Goal: Task Accomplishment & Management: Manage account settings

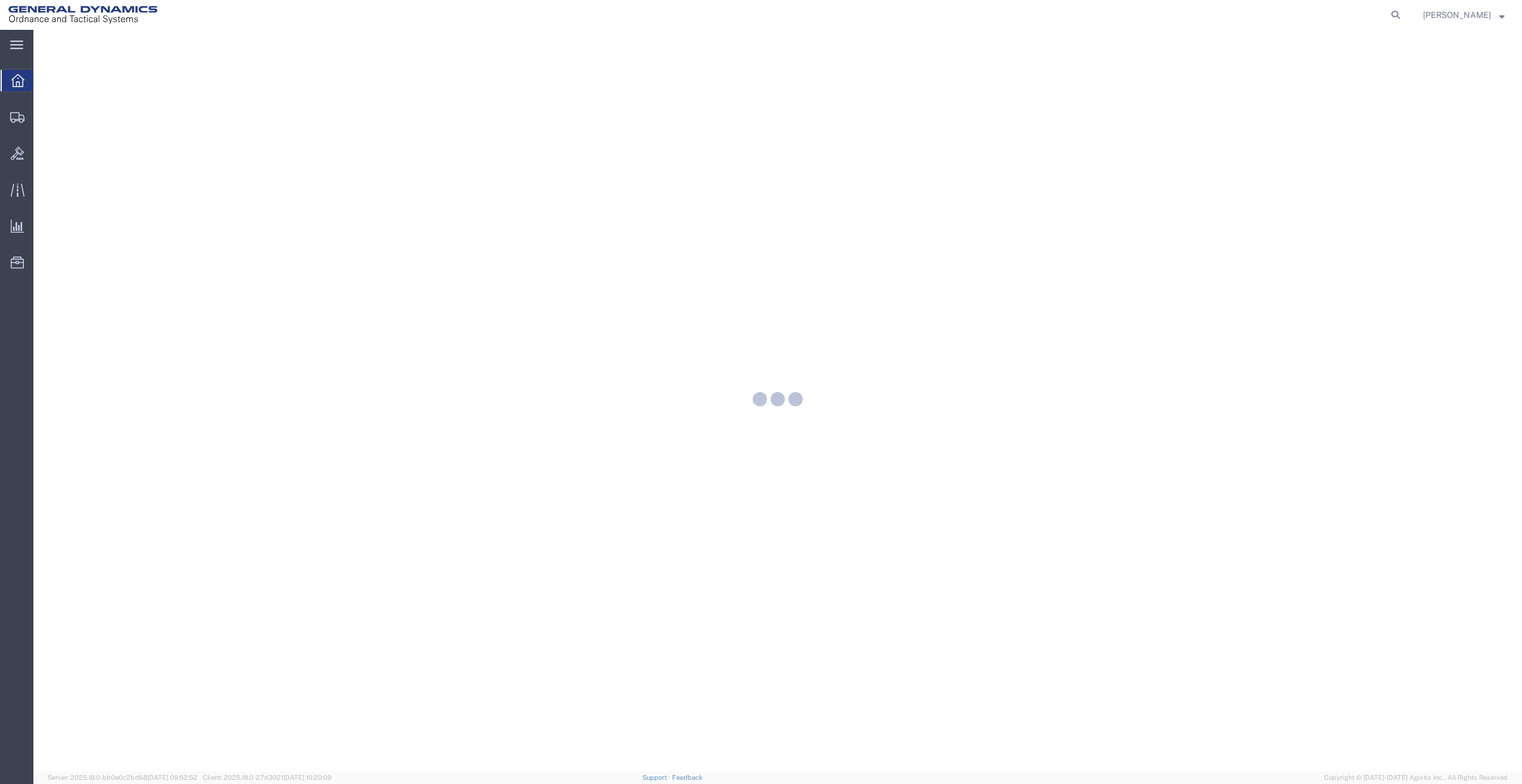
click at [21, 46] on icon at bounding box center [16, 45] width 13 height 9
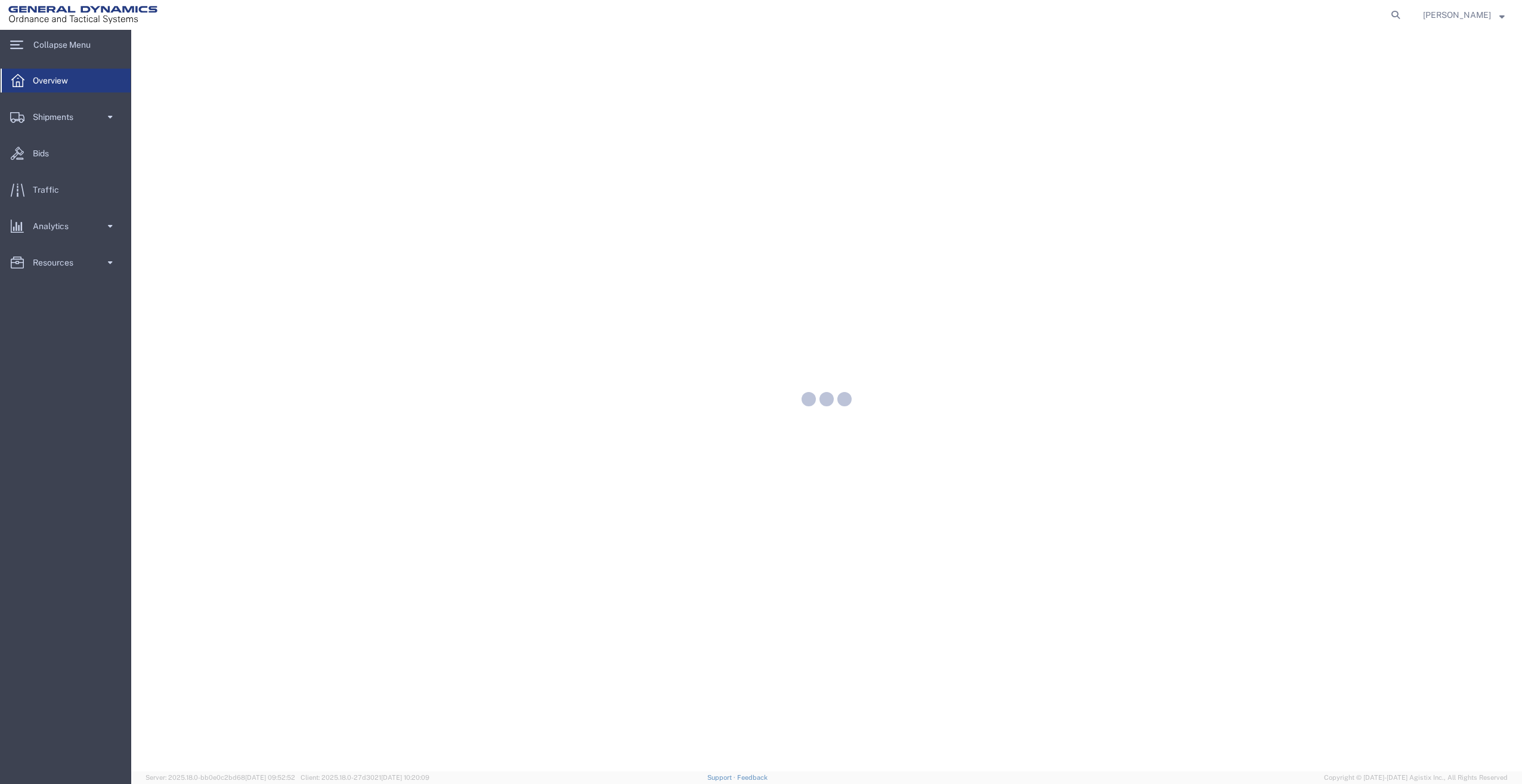
drag, startPoint x: 49, startPoint y: 114, endPoint x: 53, endPoint y: 120, distance: 7.2
click at [49, 114] on span "Shipments" at bounding box center [57, 117] width 49 height 24
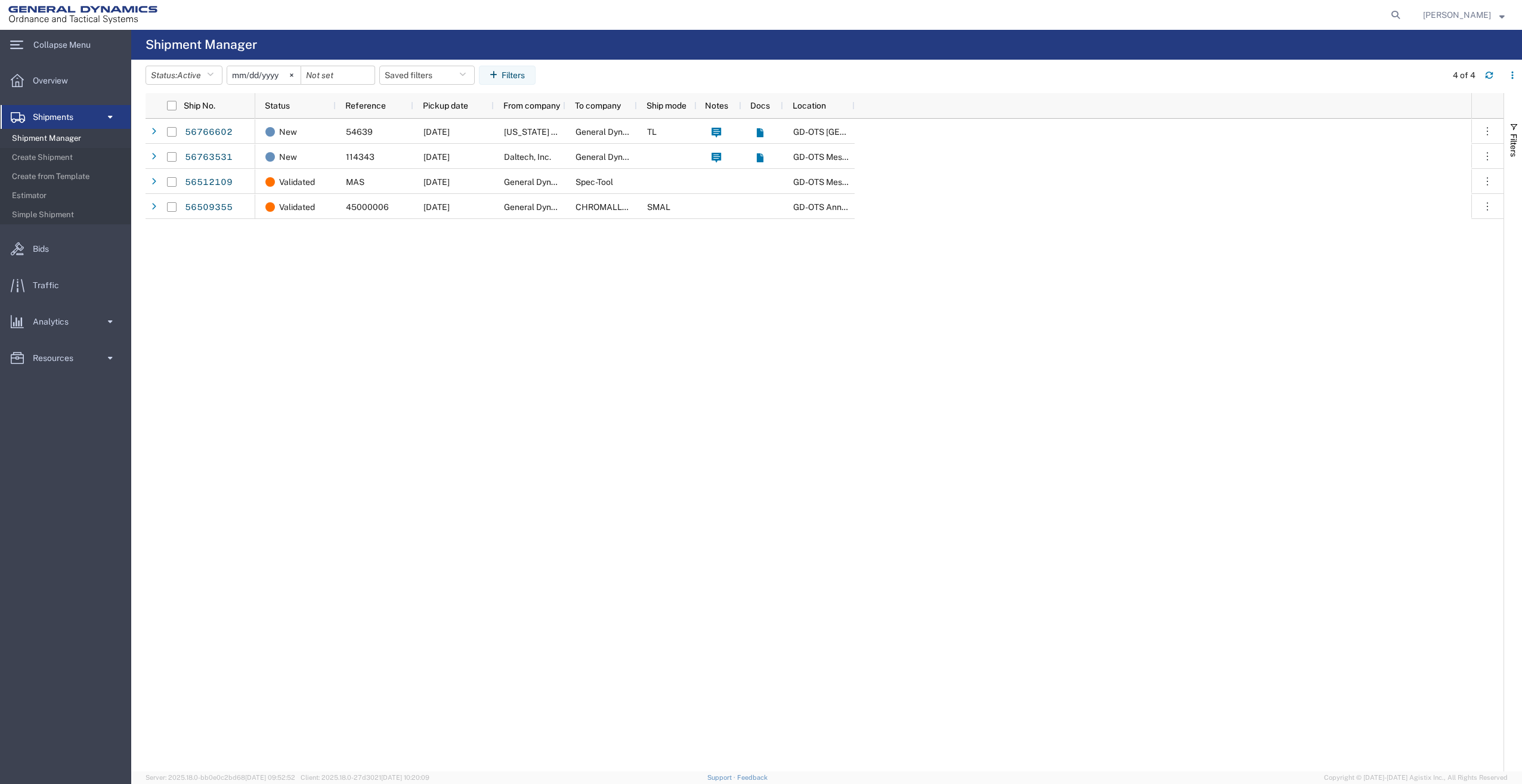
click at [564, 104] on div at bounding box center [564, 106] width 5 height 25
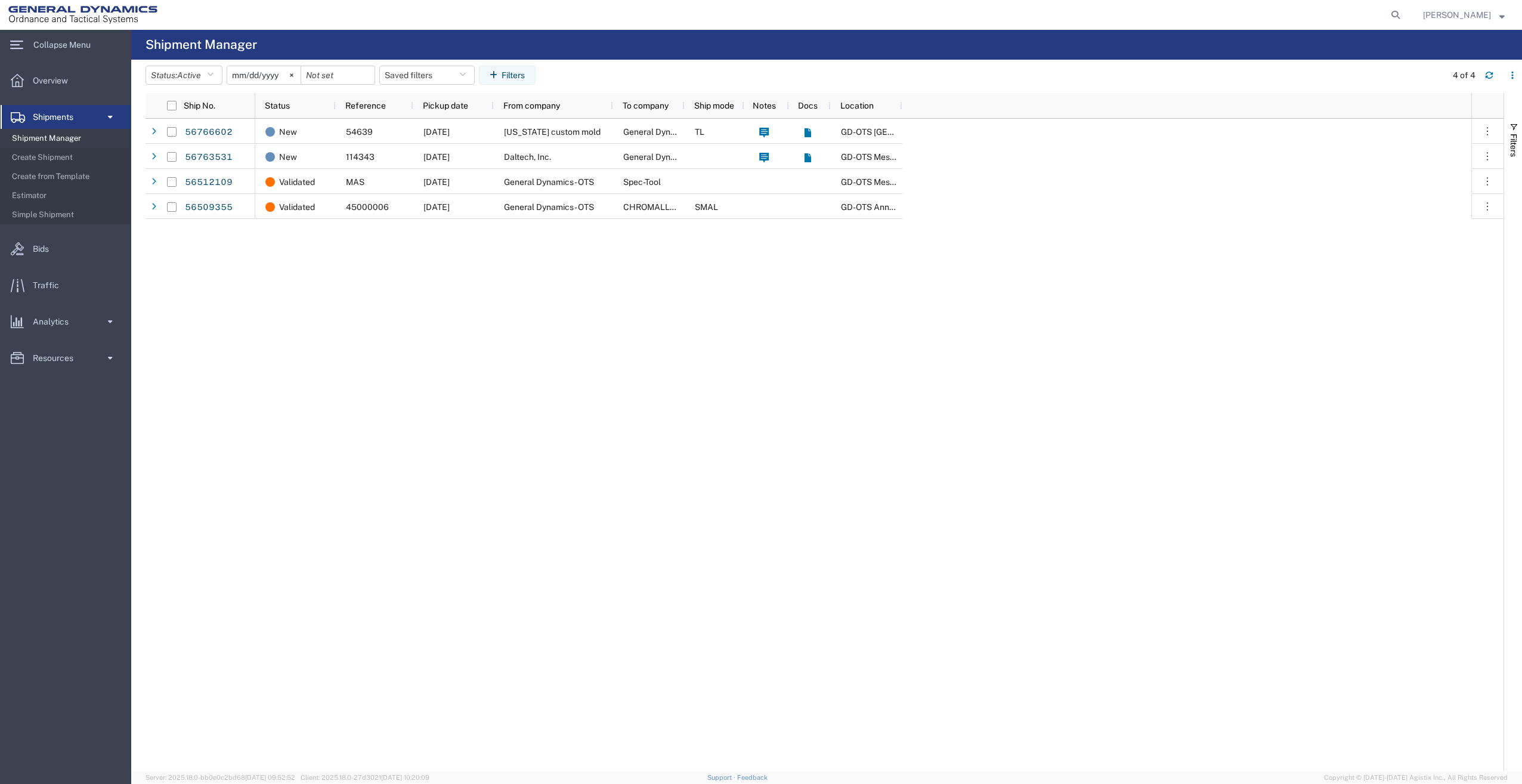
click at [43, 75] on span "Overview" at bounding box center [54, 81] width 43 height 24
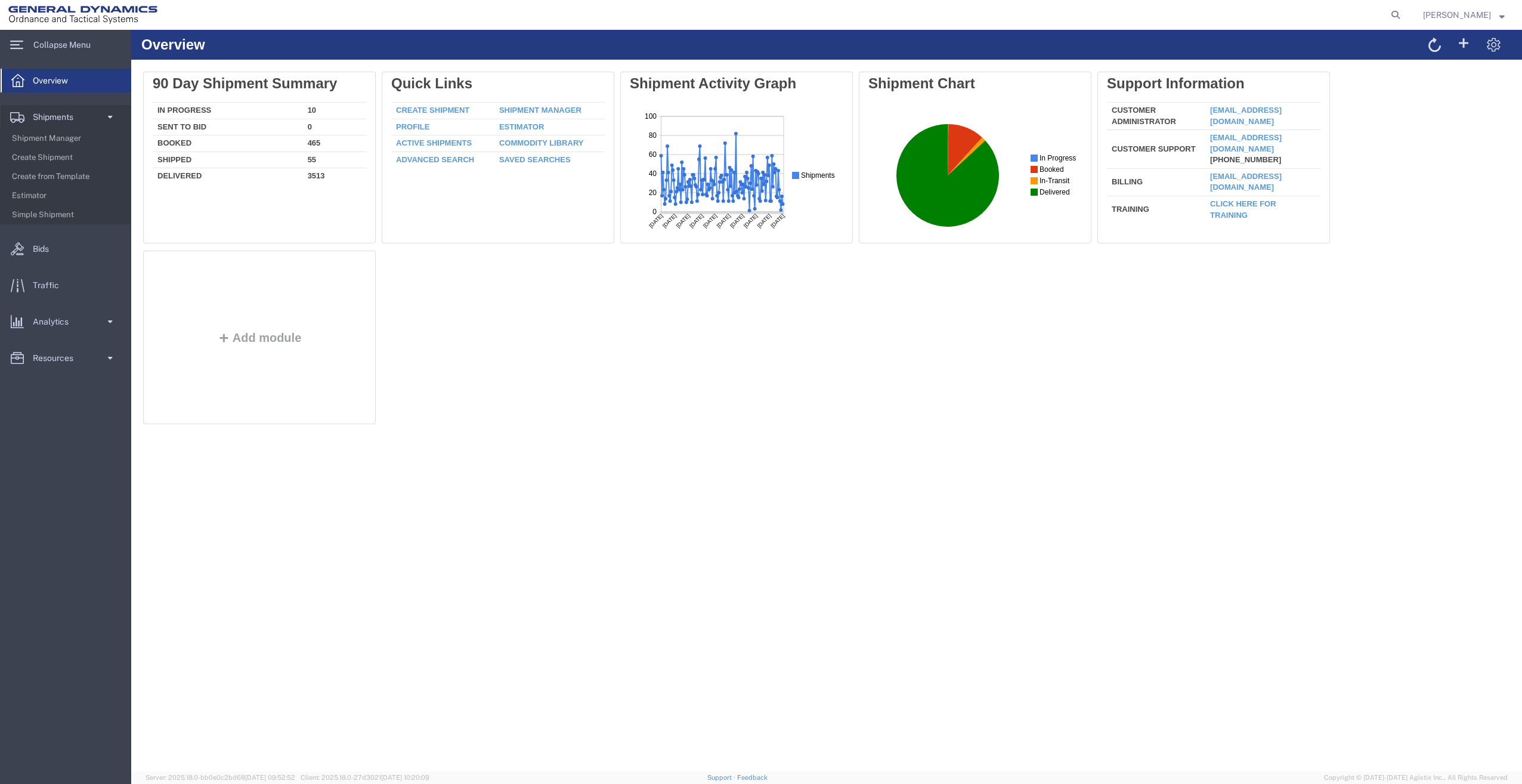
click at [483, 434] on div "Delete 90 Day Shipment Summary In Progress 10 Sent To Bid 0 Booked 465 Shipped …" at bounding box center [827, 251] width 1391 height 382
click at [441, 108] on link "Create Shipment" at bounding box center [432, 110] width 73 height 9
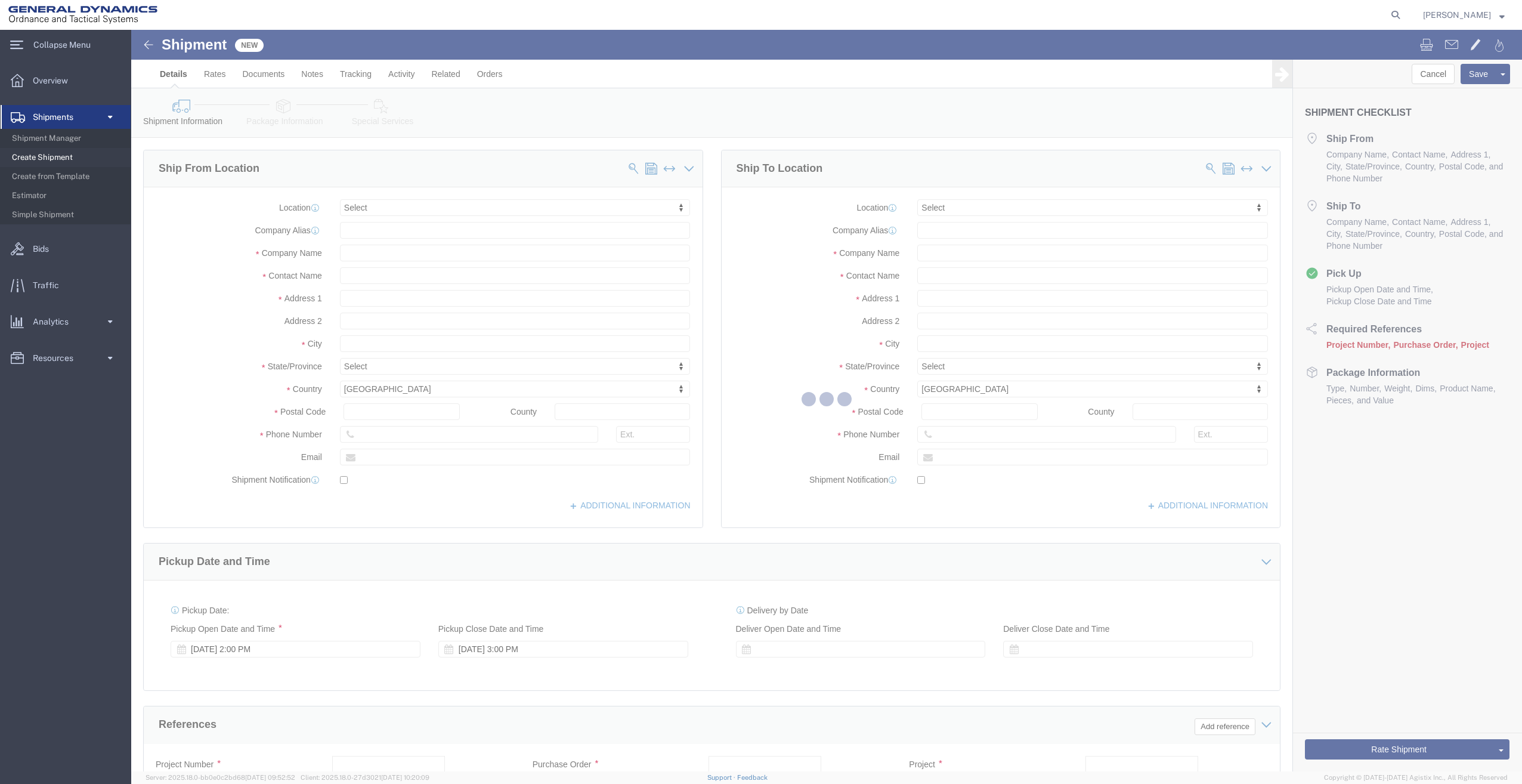
select select
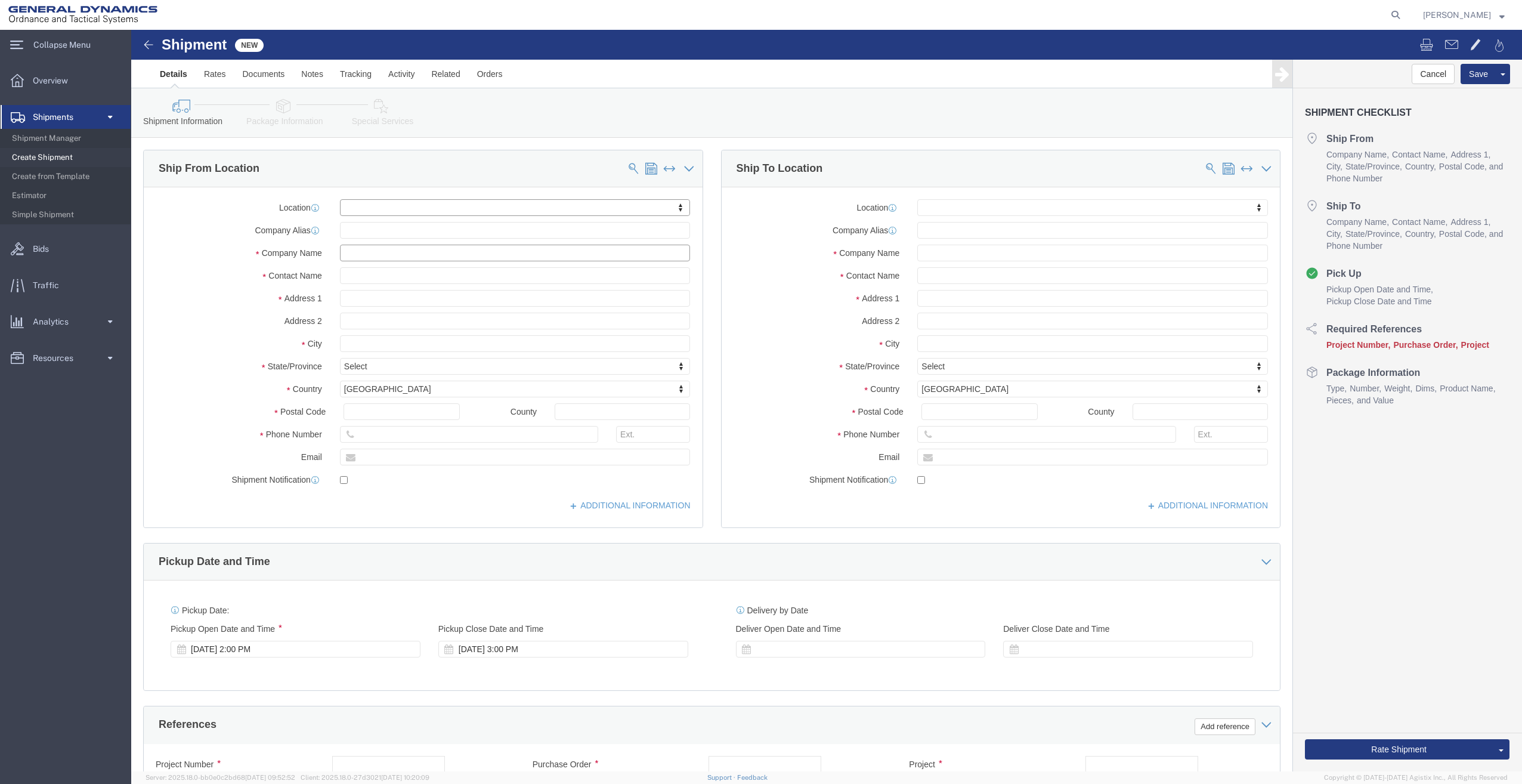
click input "text"
type input "REPKON"
click input "text"
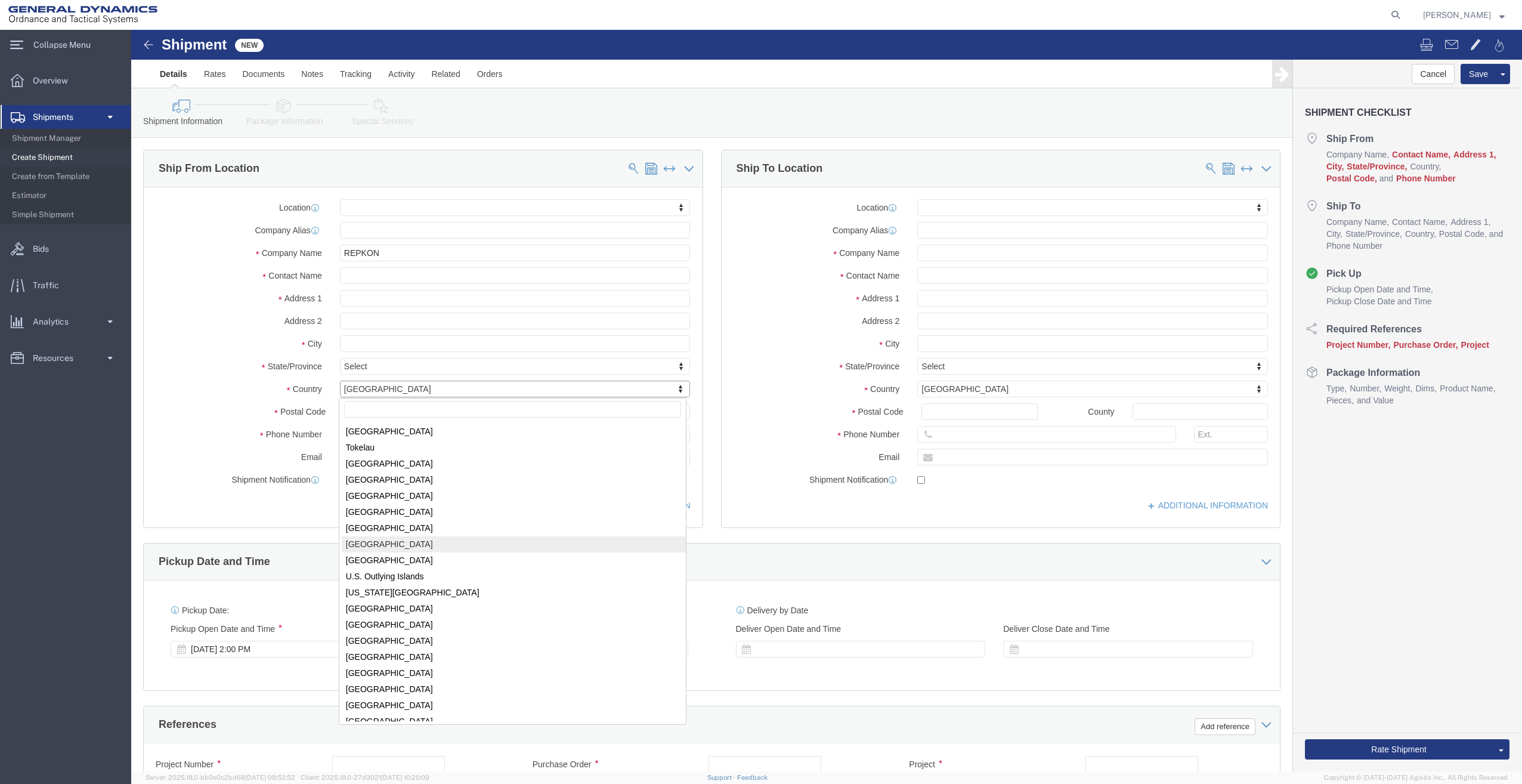
scroll to position [3742, 0]
select select
select select "TR"
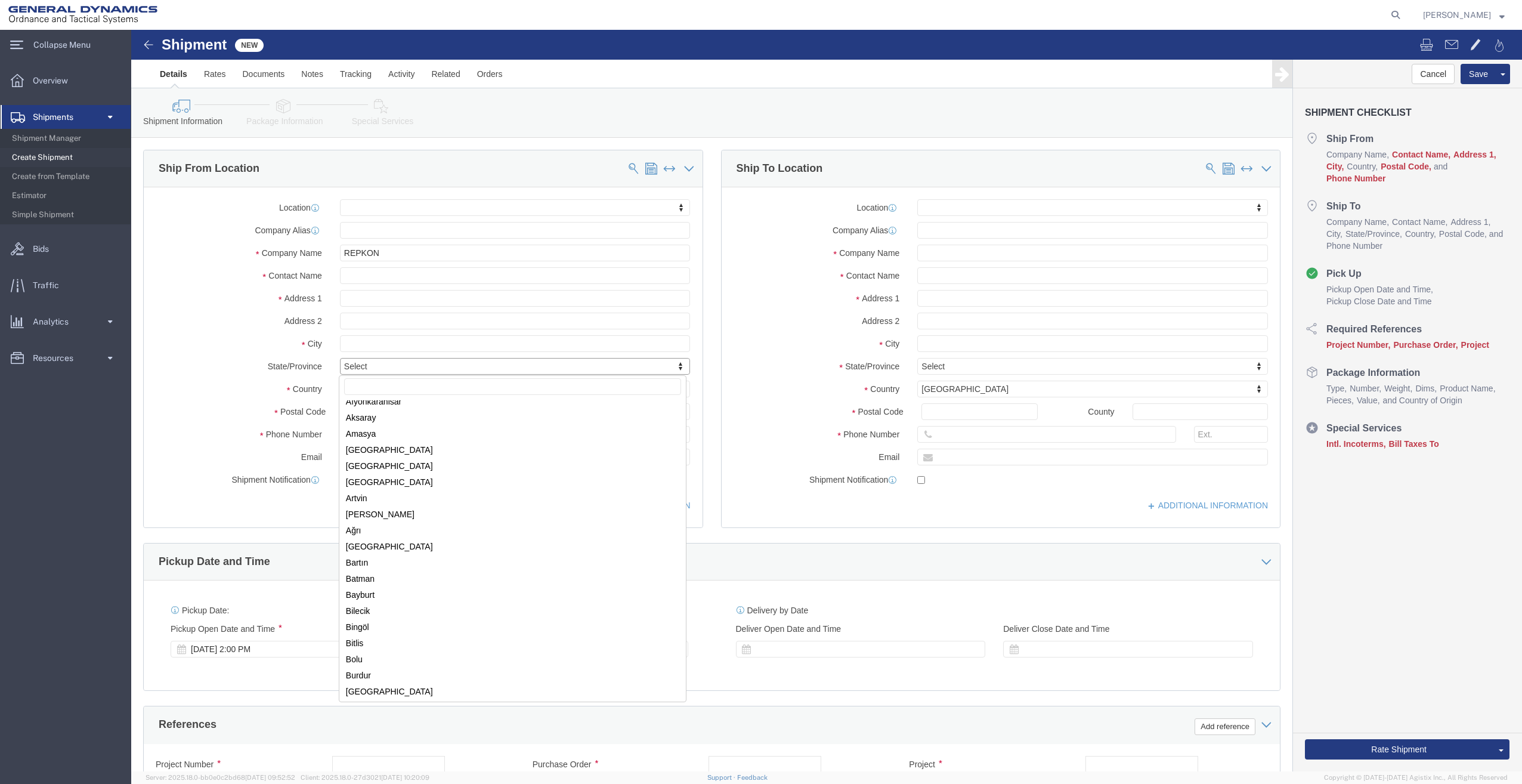
scroll to position [0, 0]
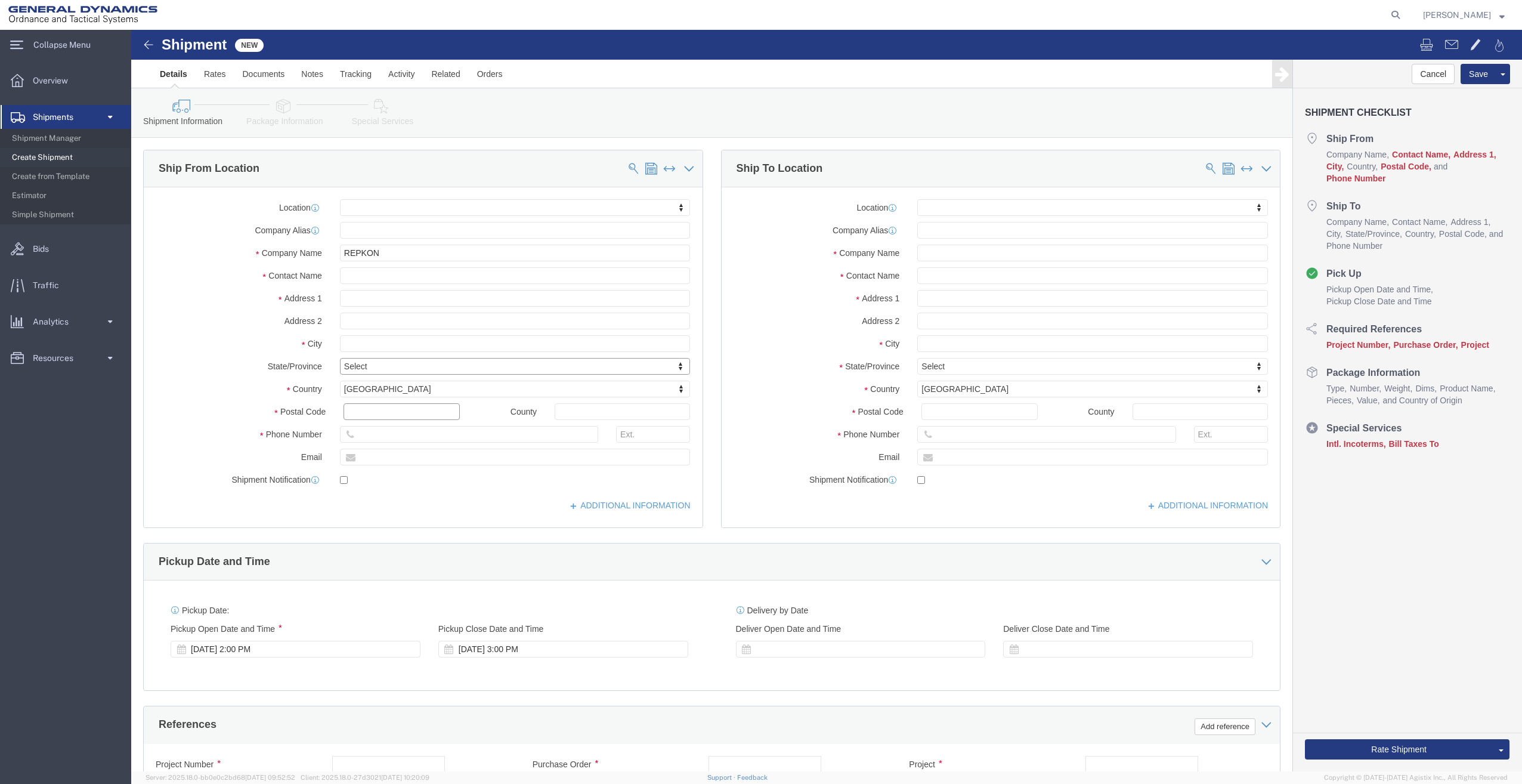
click input "text"
type input "34980"
select select
click input "text"
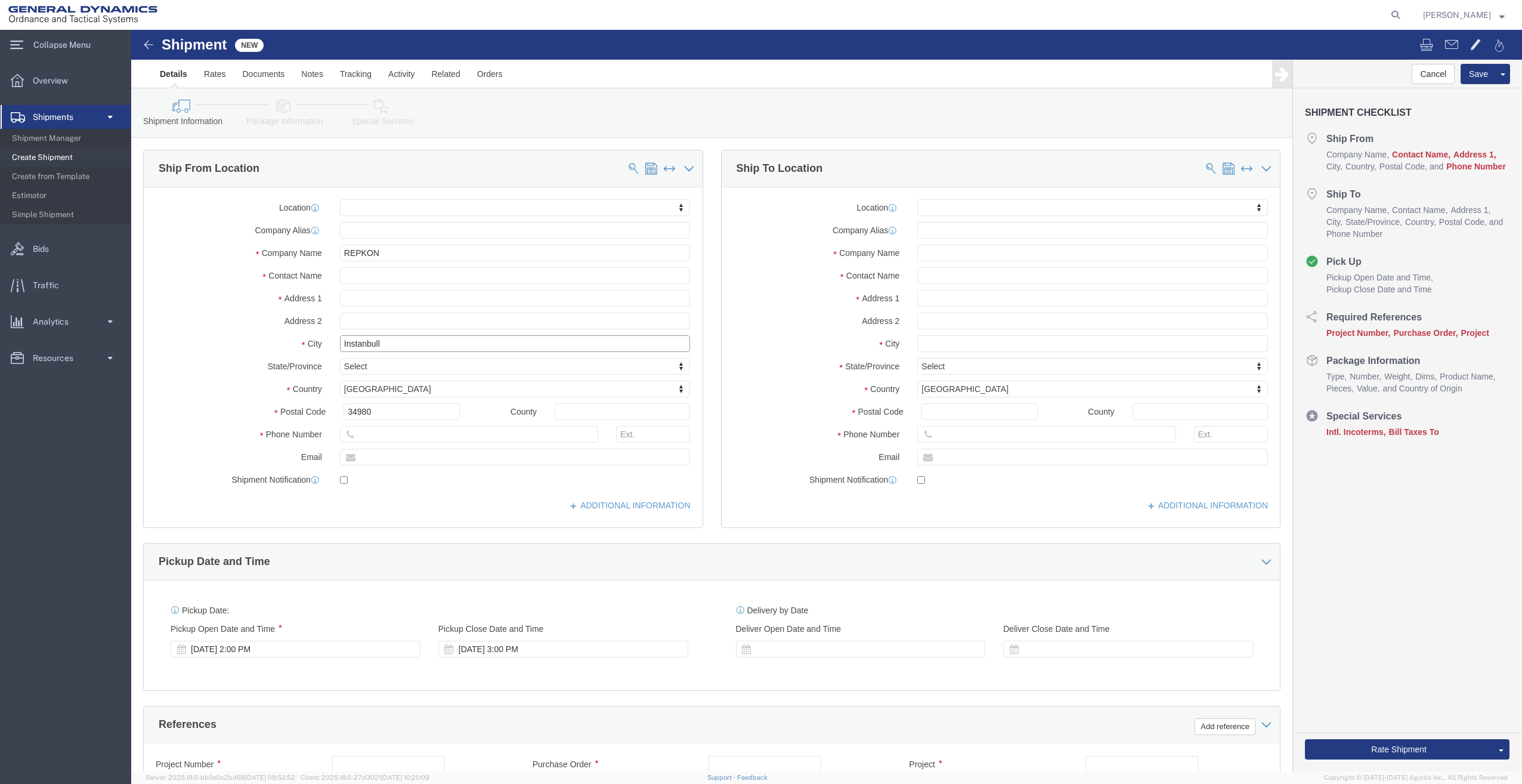
type input "Instanbull"
drag, startPoint x: 251, startPoint y: 315, endPoint x: 185, endPoint y: 317, distance: 66.0
click div "City Instanbull"
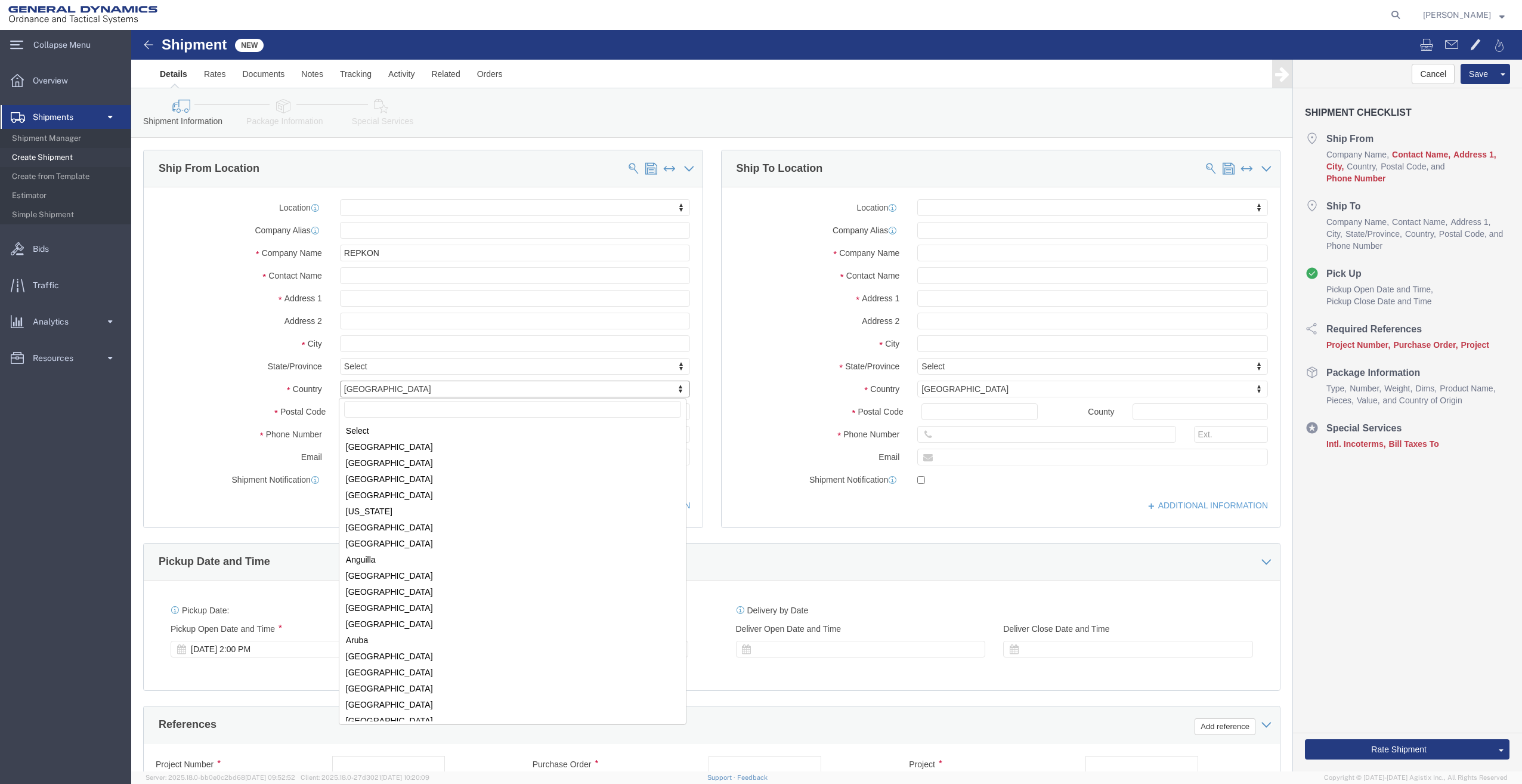
scroll to position [3464, 0]
drag, startPoint x: 244, startPoint y: 357, endPoint x: 187, endPoint y: 354, distance: 57.1
select select
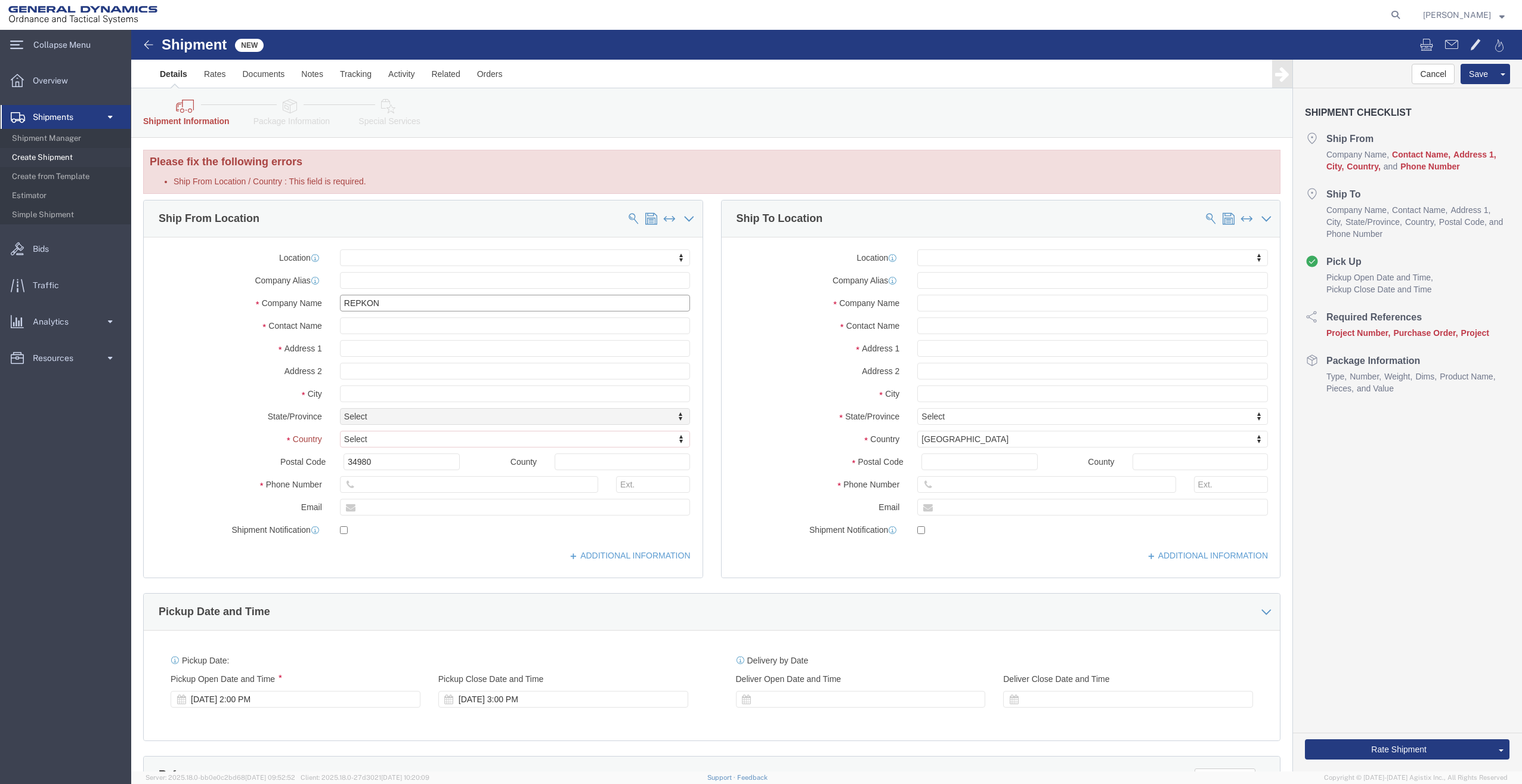
drag, startPoint x: 238, startPoint y: 274, endPoint x: 167, endPoint y: 274, distance: 71.0
click div "Company Name REPKON"
click link "Rates"
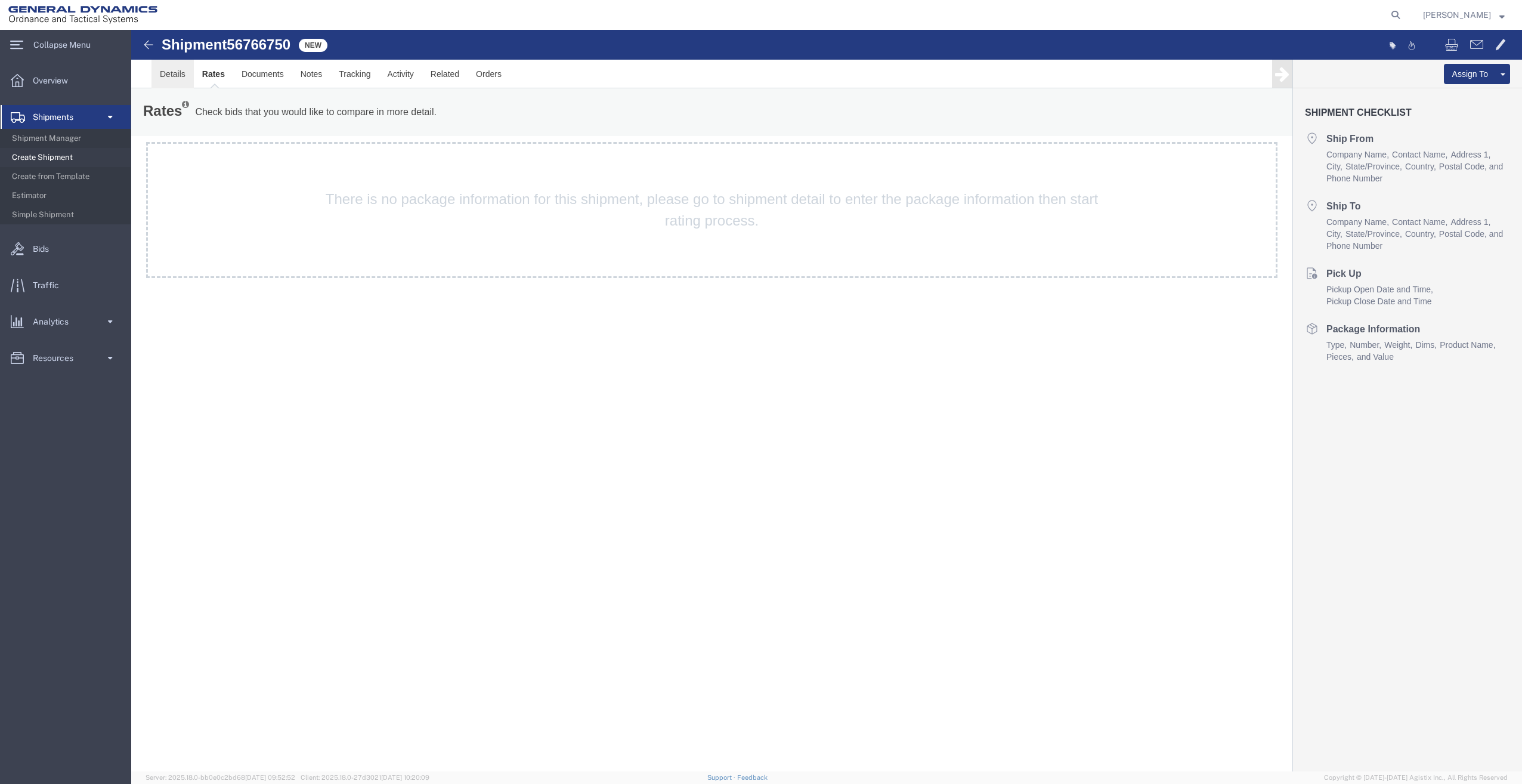
click at [180, 76] on link "Details" at bounding box center [172, 74] width 43 height 29
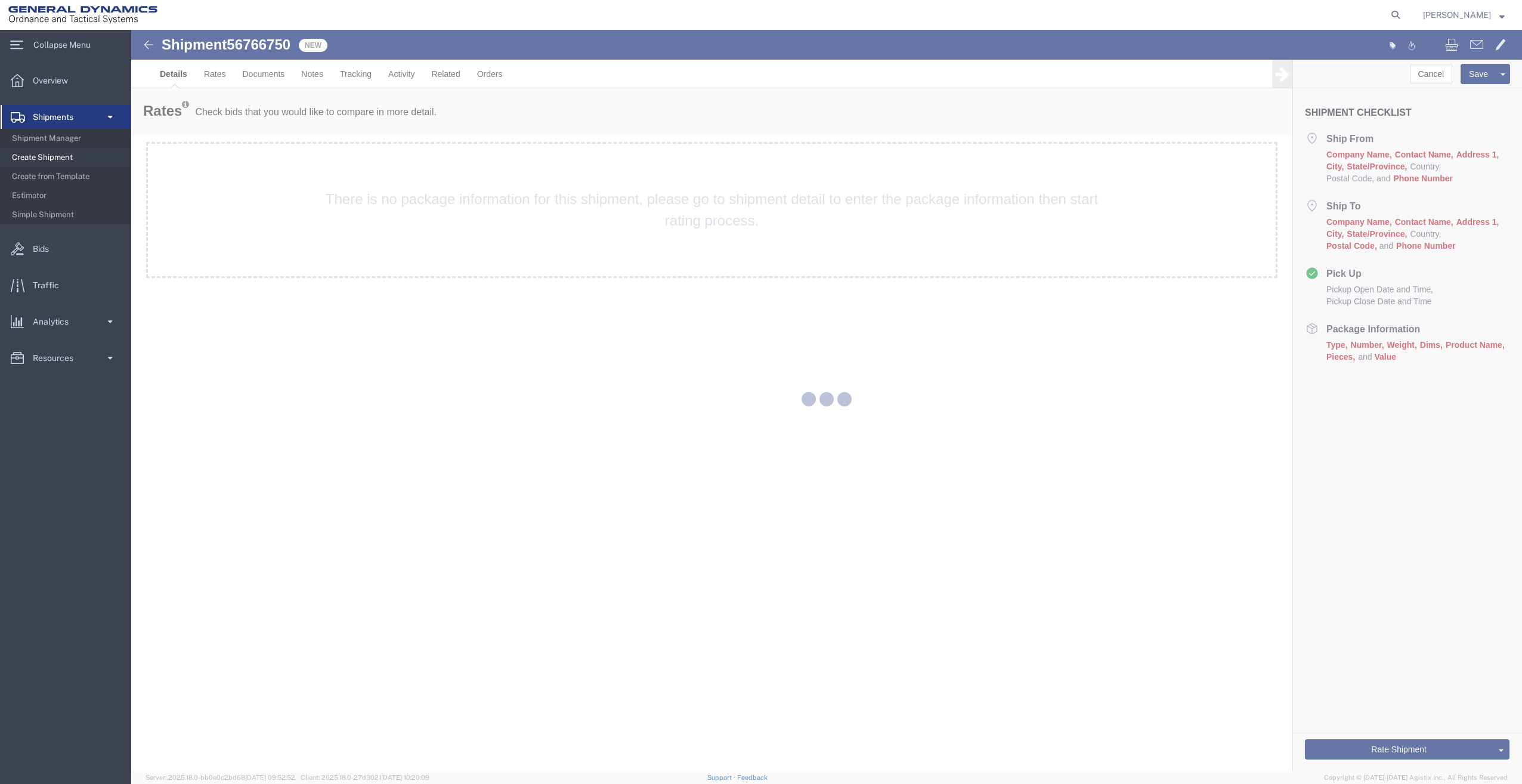
click at [62, 142] on span "Shipment Manager" at bounding box center [67, 139] width 110 height 24
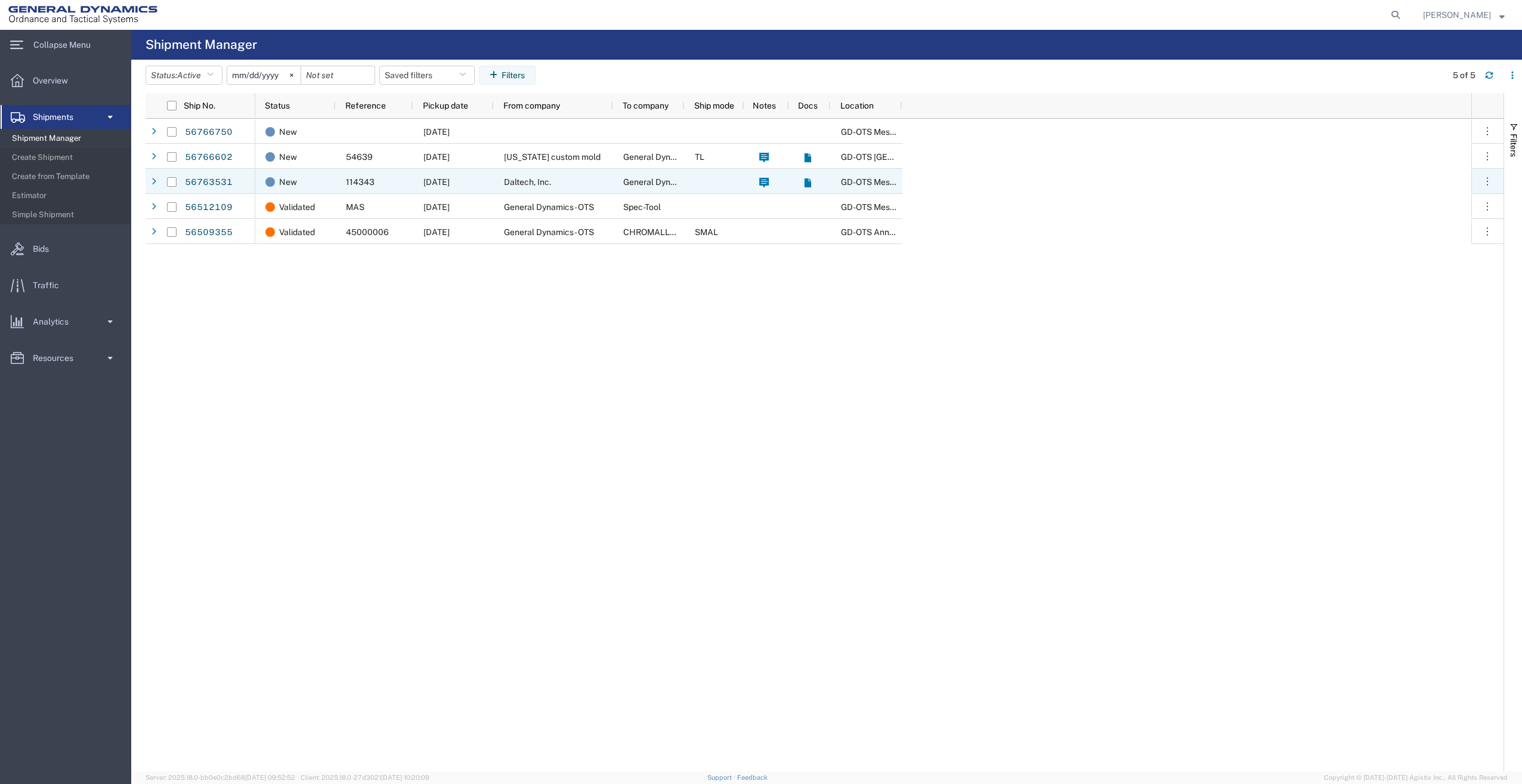
click at [529, 186] on span "Daltech, Inc." at bounding box center [528, 182] width 47 height 10
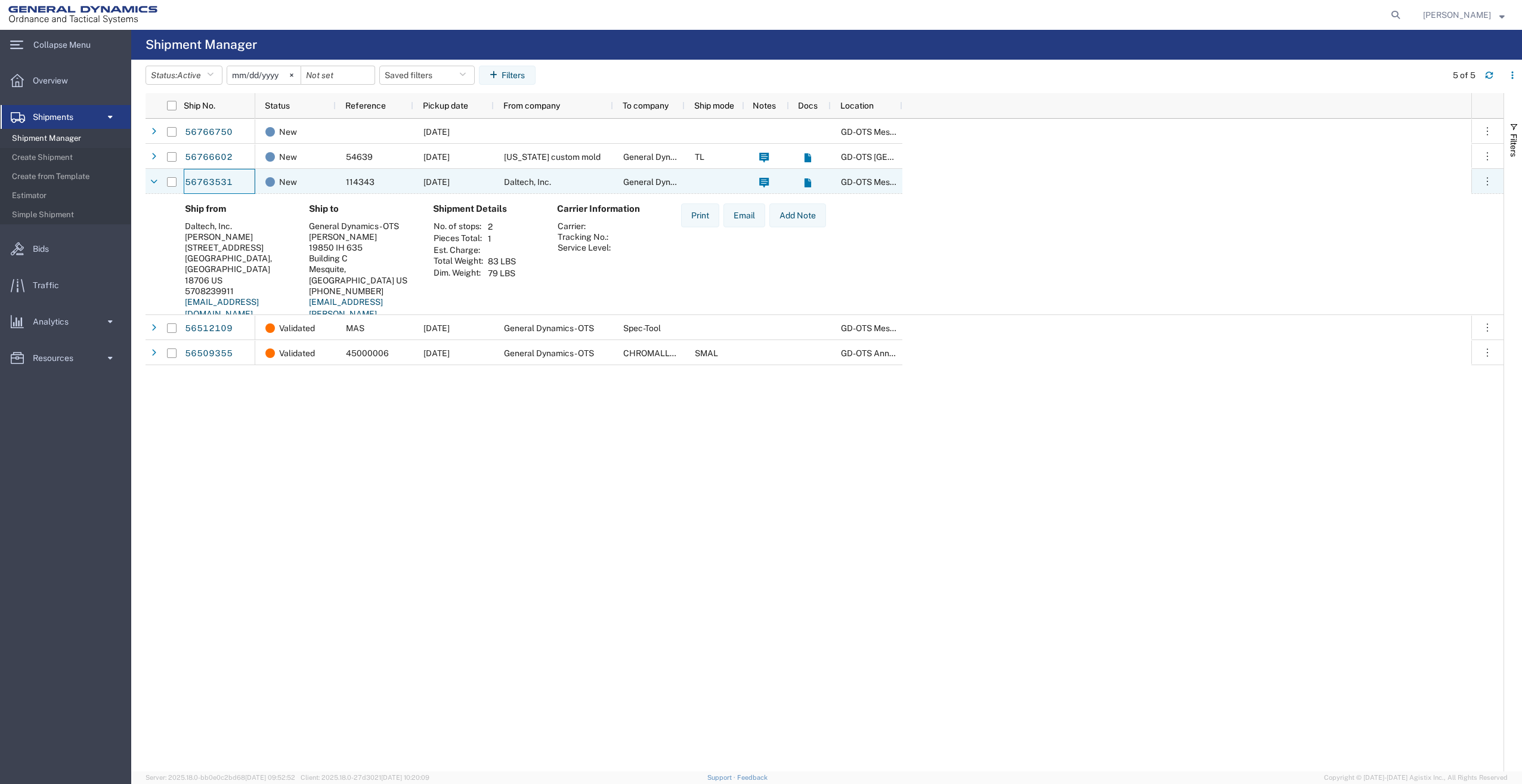
click at [184, 179] on div "56763531" at bounding box center [219, 181] width 72 height 25
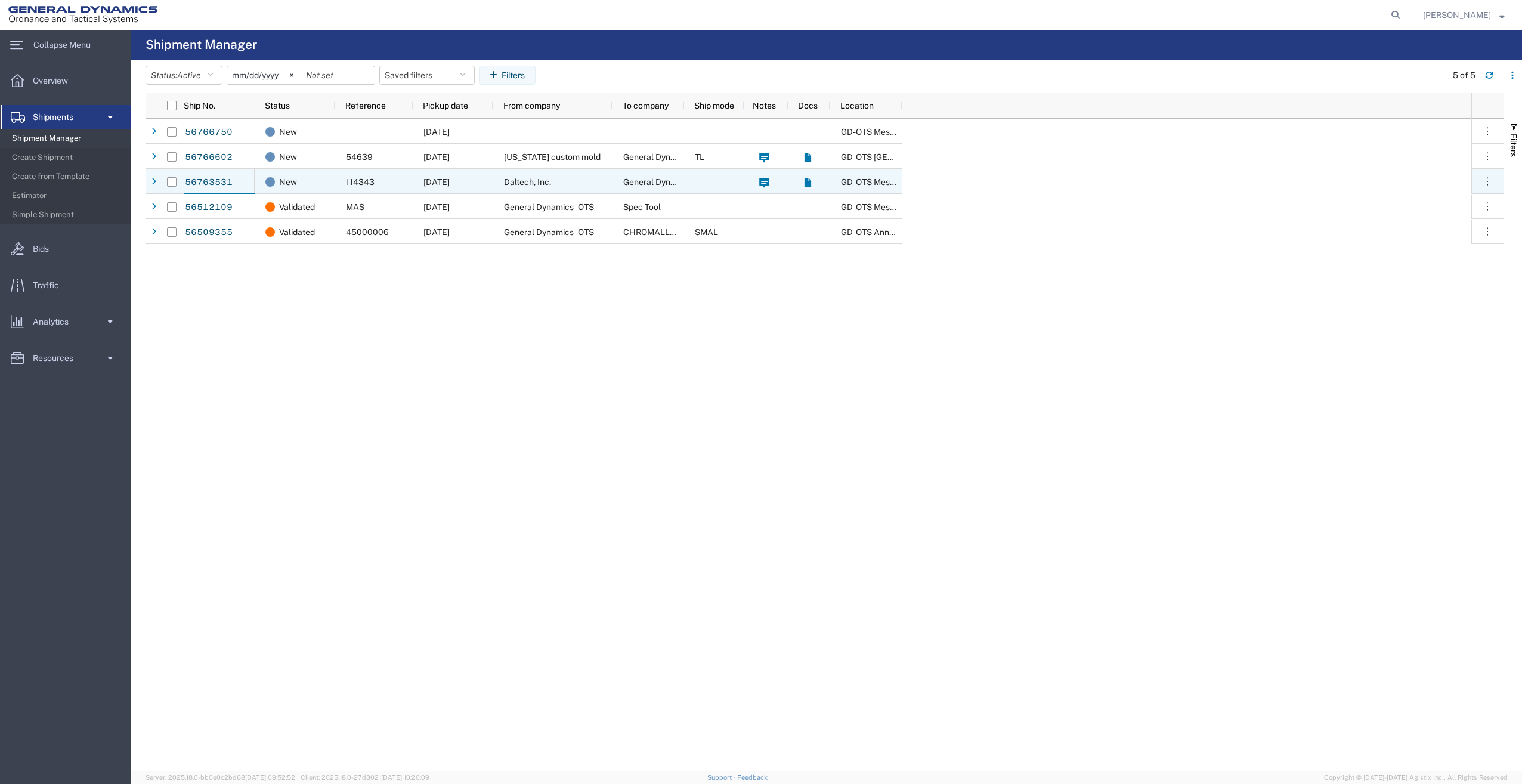
click at [223, 185] on link "56763531" at bounding box center [209, 182] width 49 height 19
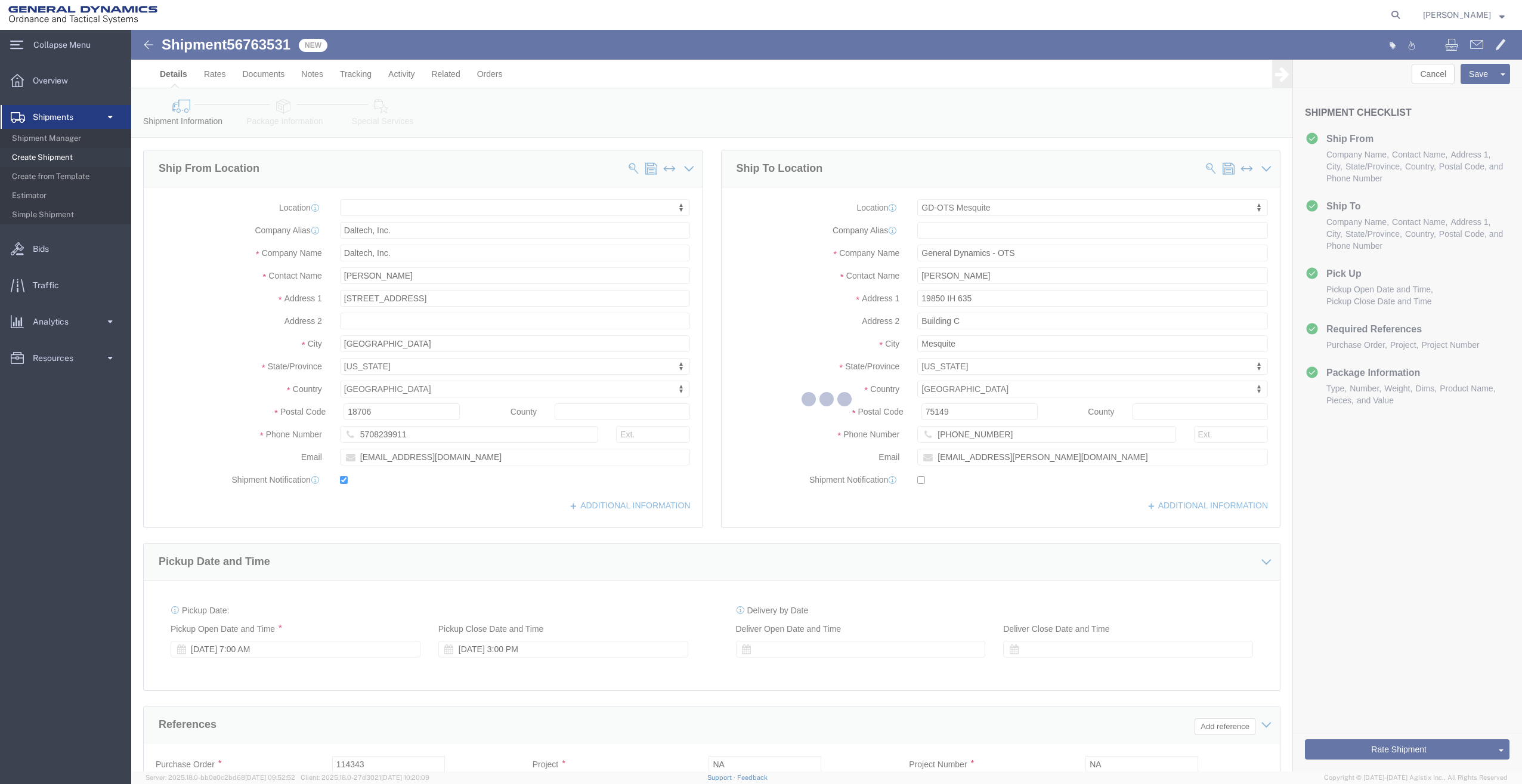
select select
select select "64231"
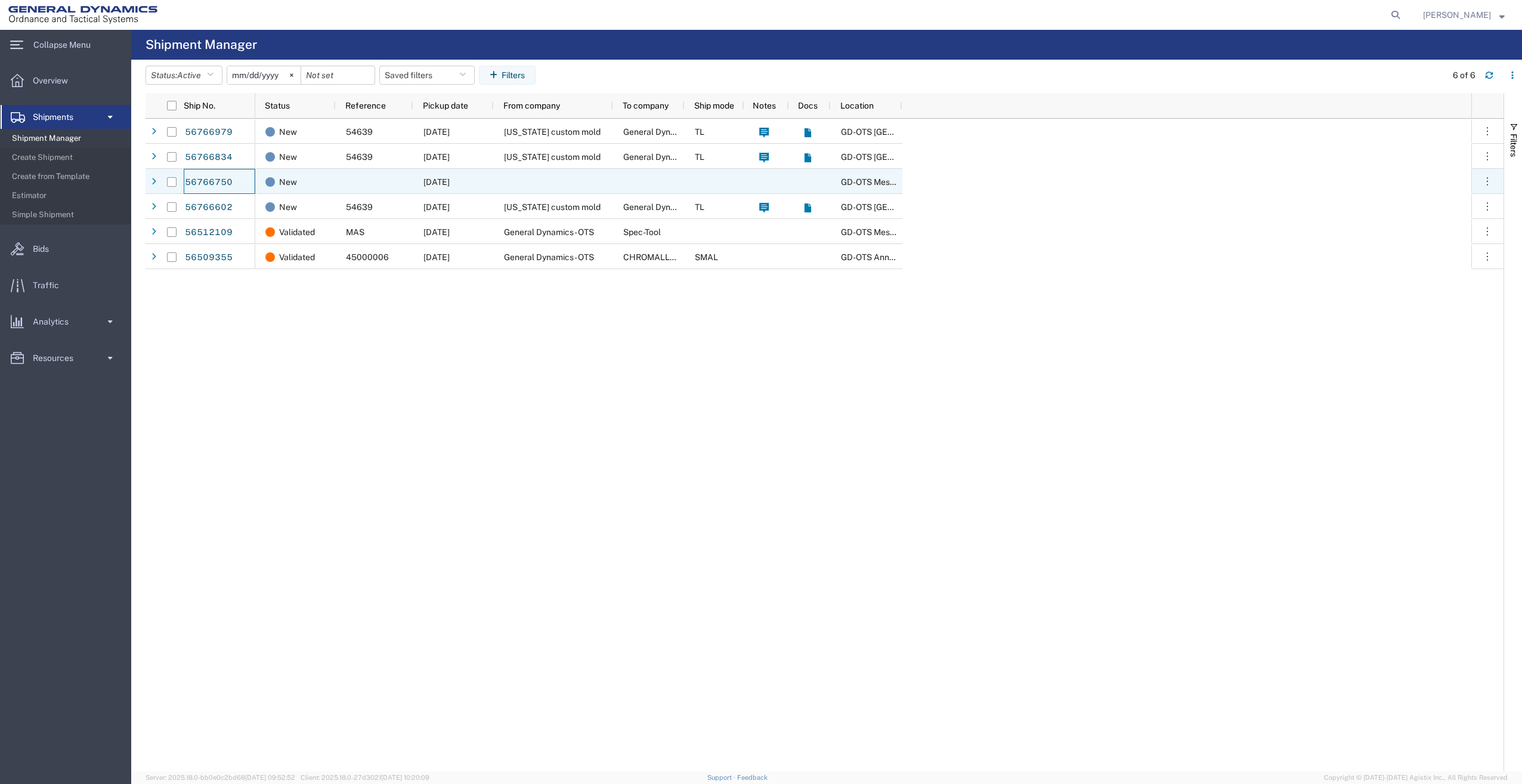
click at [215, 179] on link "56766750" at bounding box center [209, 182] width 49 height 19
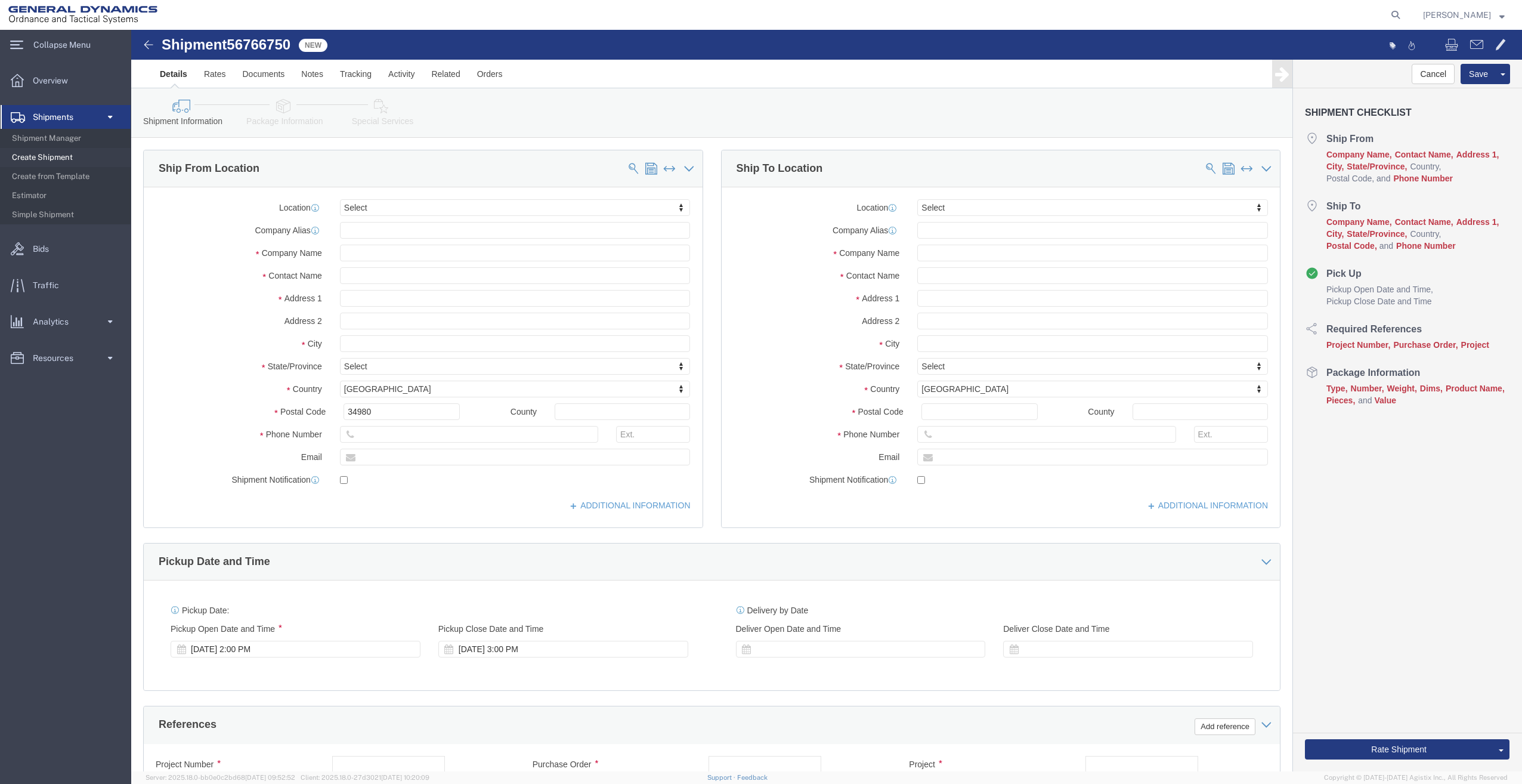
select select
click button "Cancel"
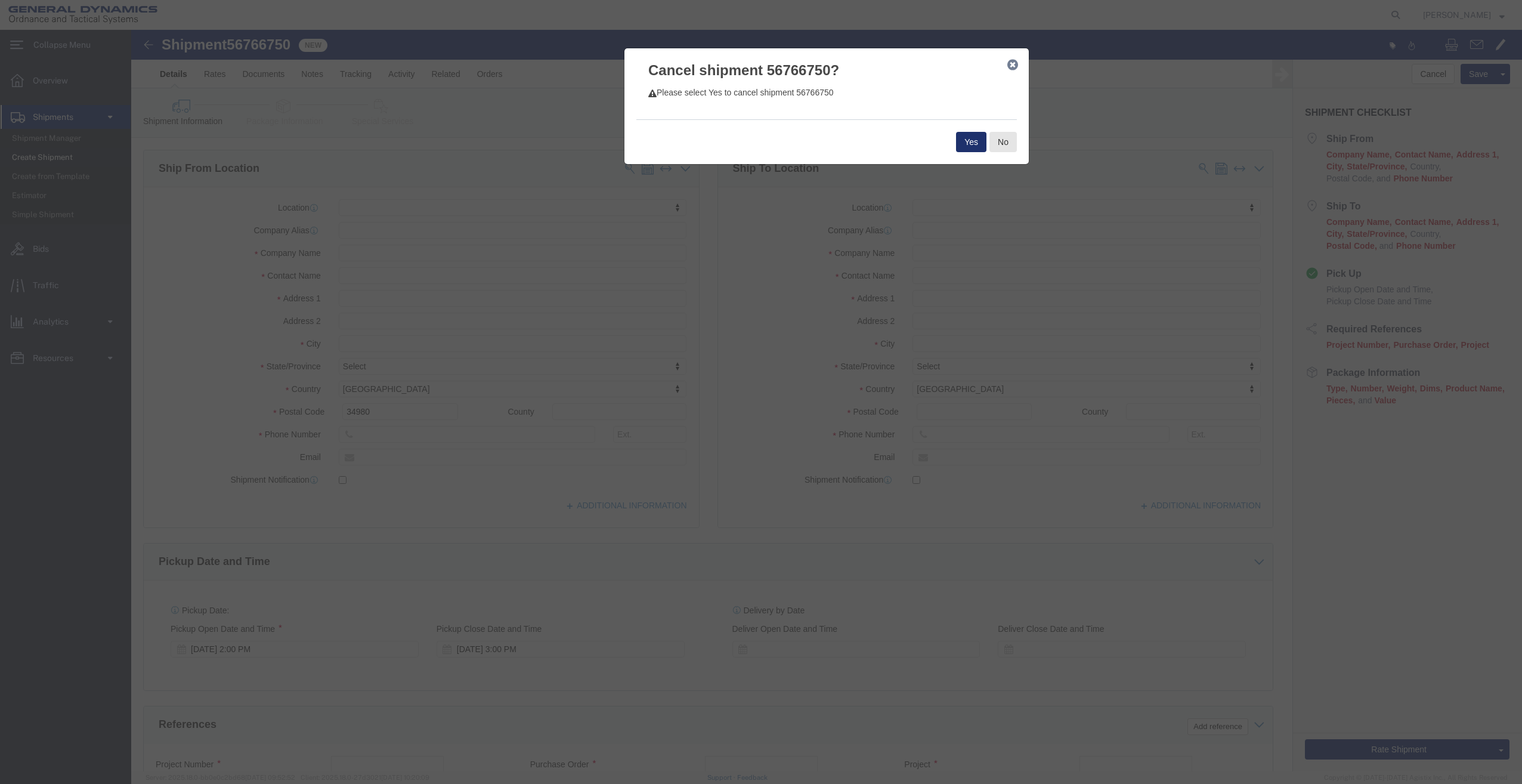
click button "Yes"
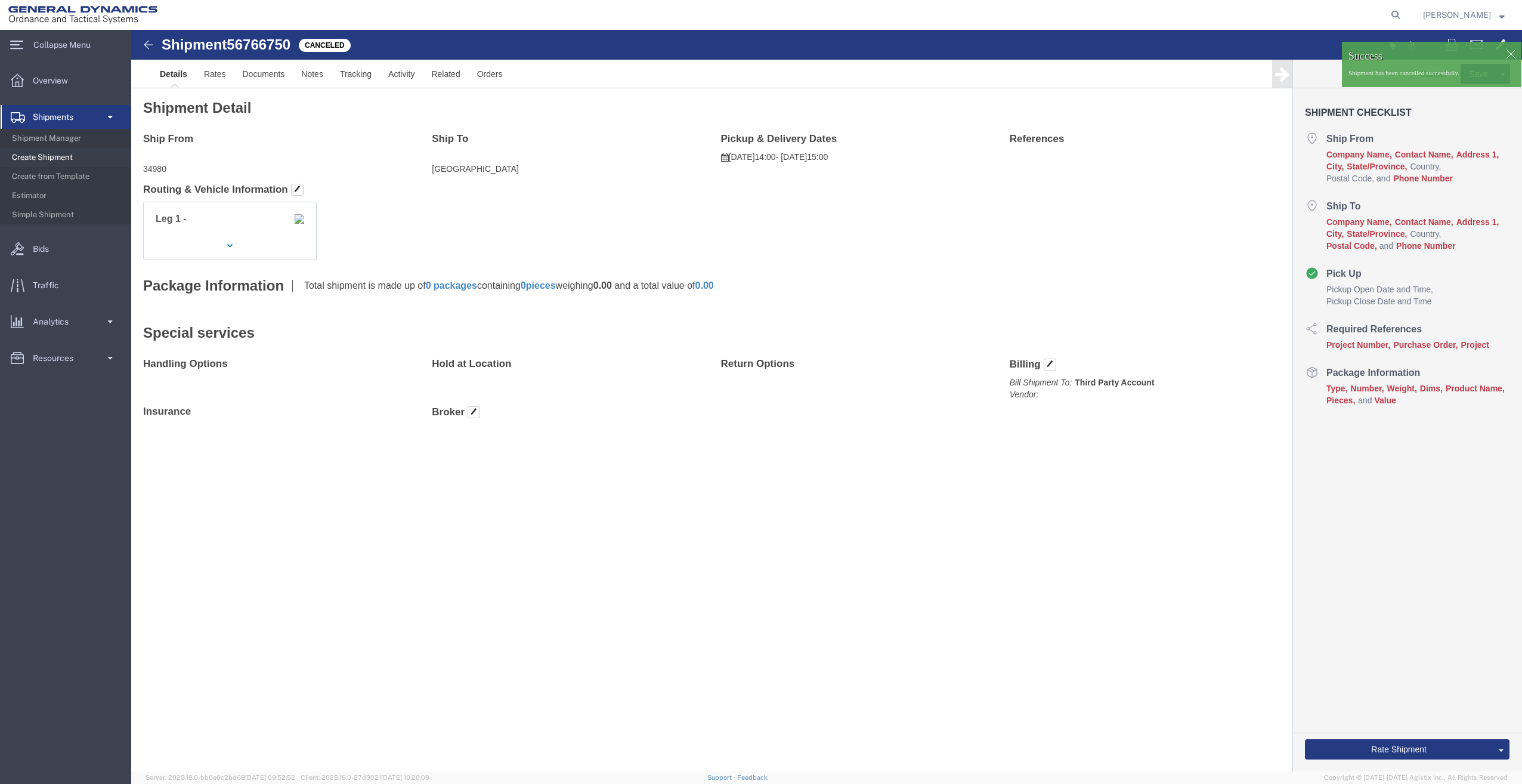
click div
click at [67, 14] on img at bounding box center [82, 15] width 149 height 18
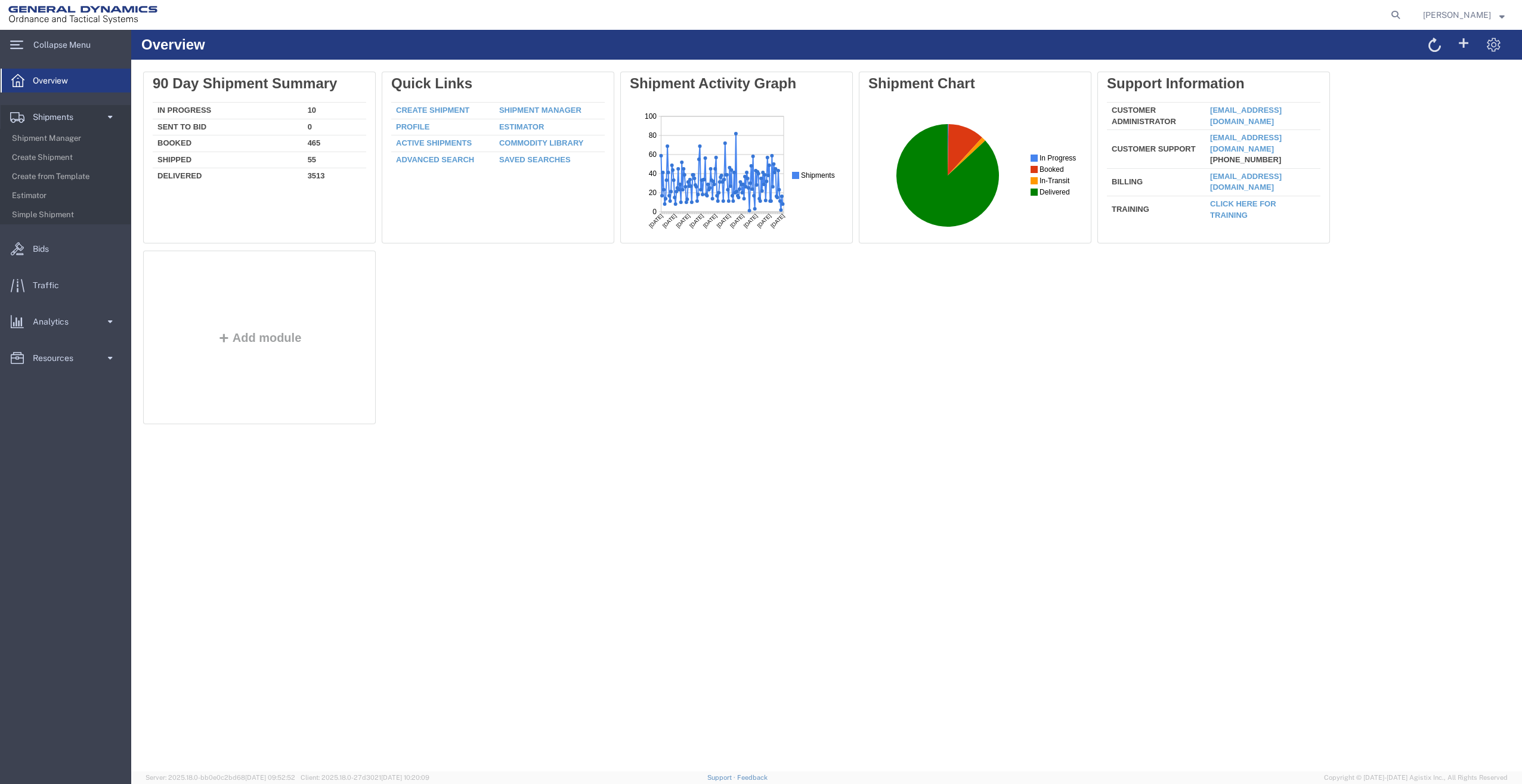
click at [34, 135] on span "Shipment Manager" at bounding box center [67, 139] width 110 height 24
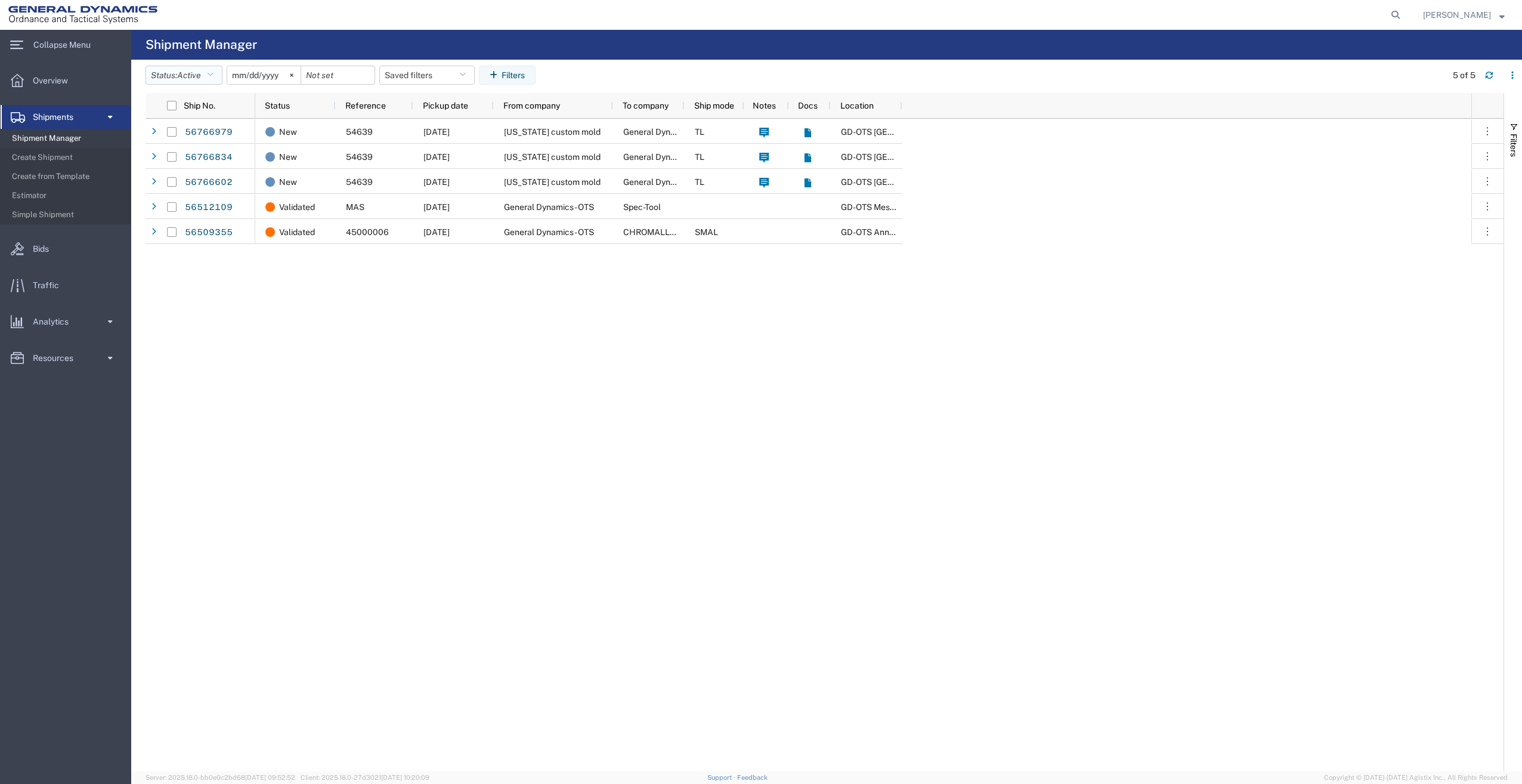
click at [213, 78] on icon "button" at bounding box center [210, 74] width 6 height 8
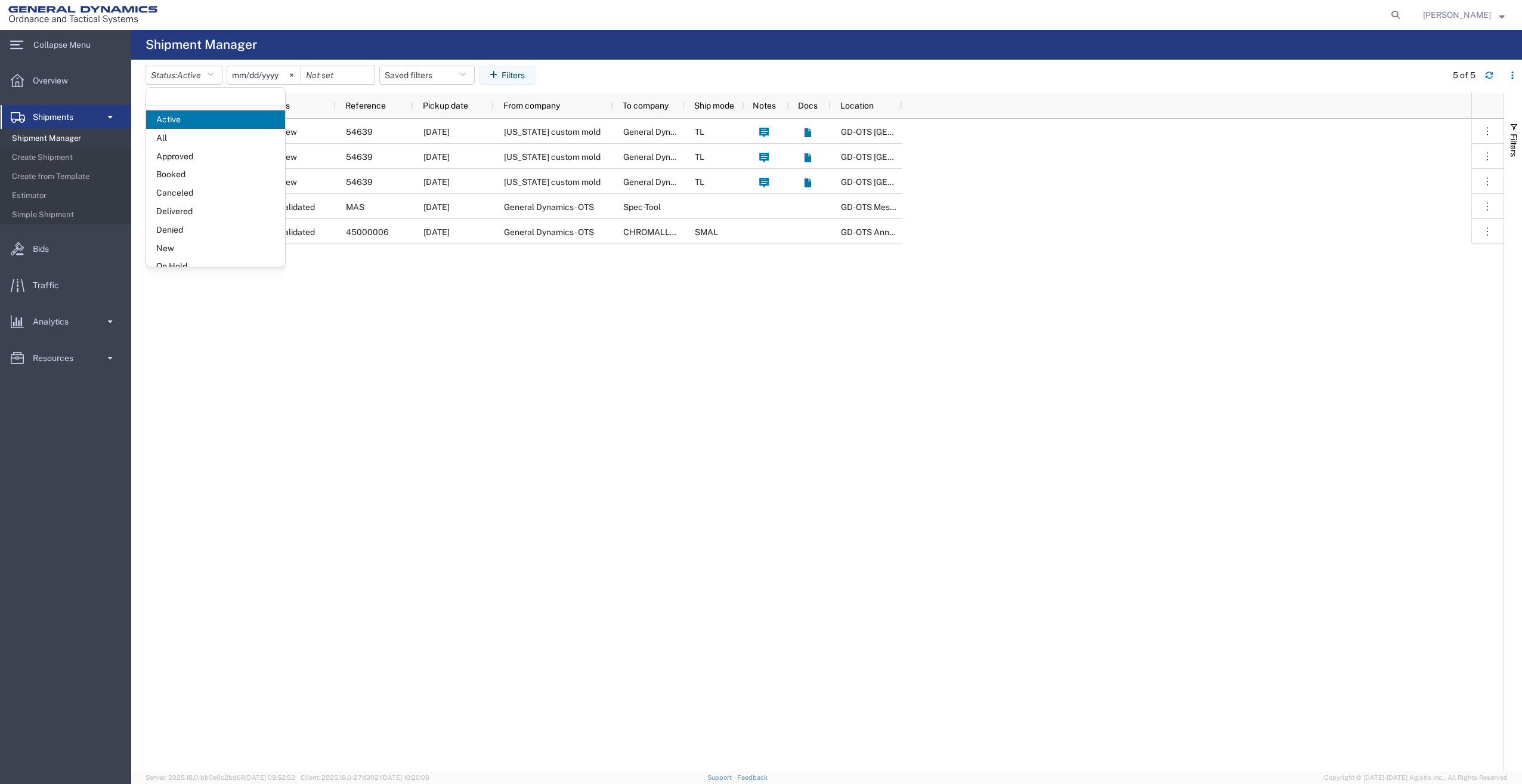
click at [205, 139] on span "All" at bounding box center [215, 138] width 139 height 18
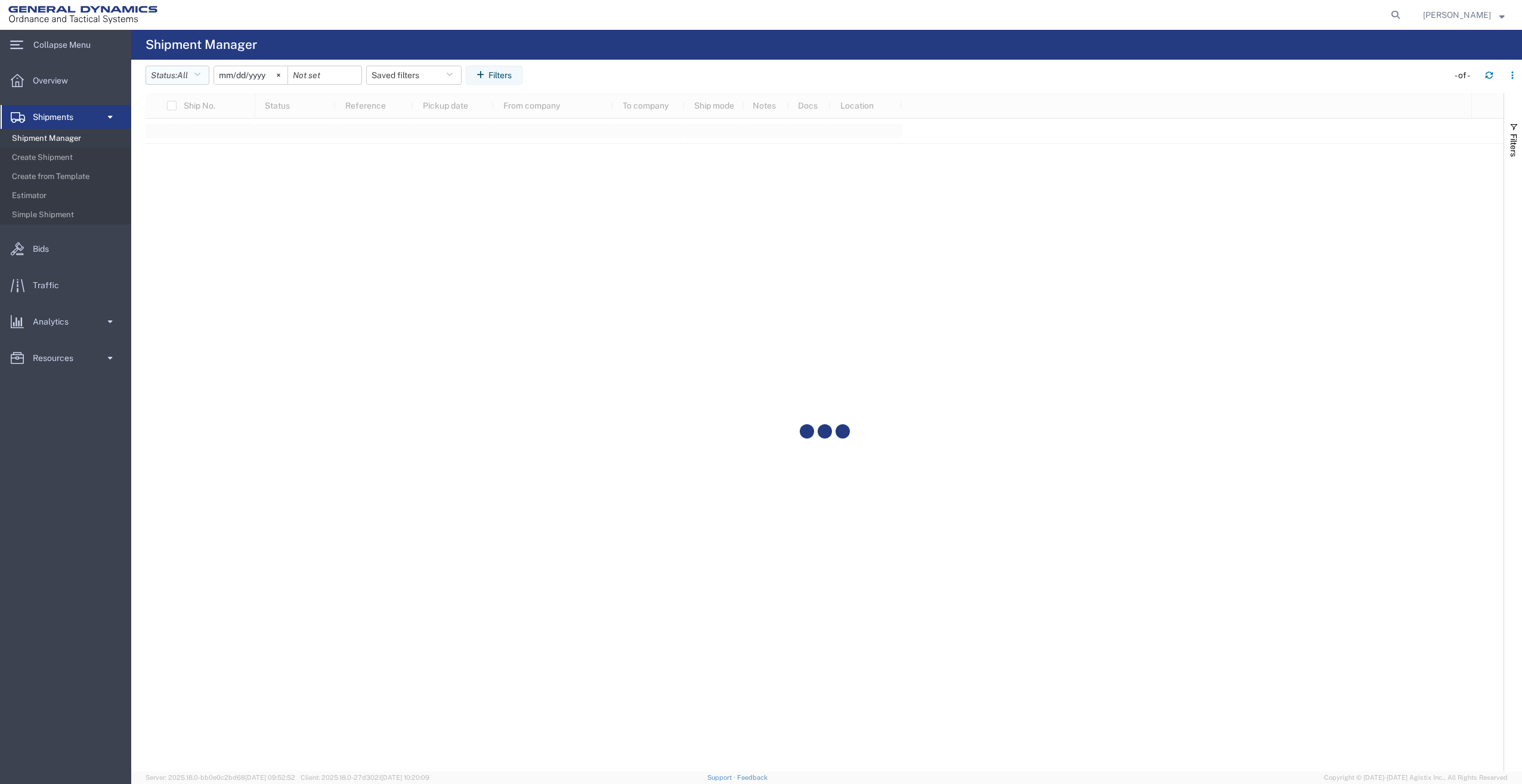
click at [206, 72] on button "Status: All" at bounding box center [177, 74] width 63 height 19
click at [189, 167] on span "Booked" at bounding box center [215, 174] width 139 height 18
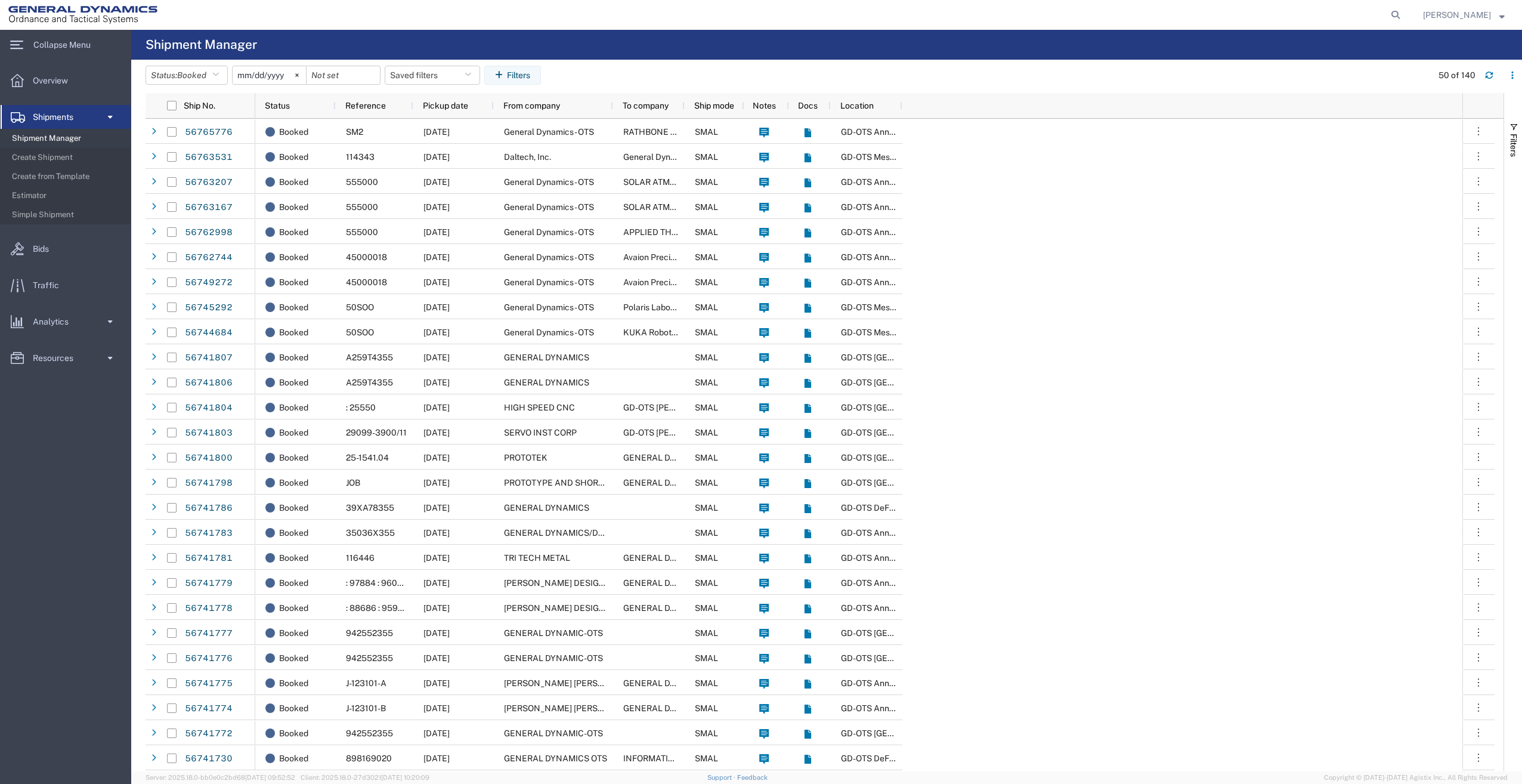
click at [864, 101] on span "Location" at bounding box center [857, 105] width 34 height 10
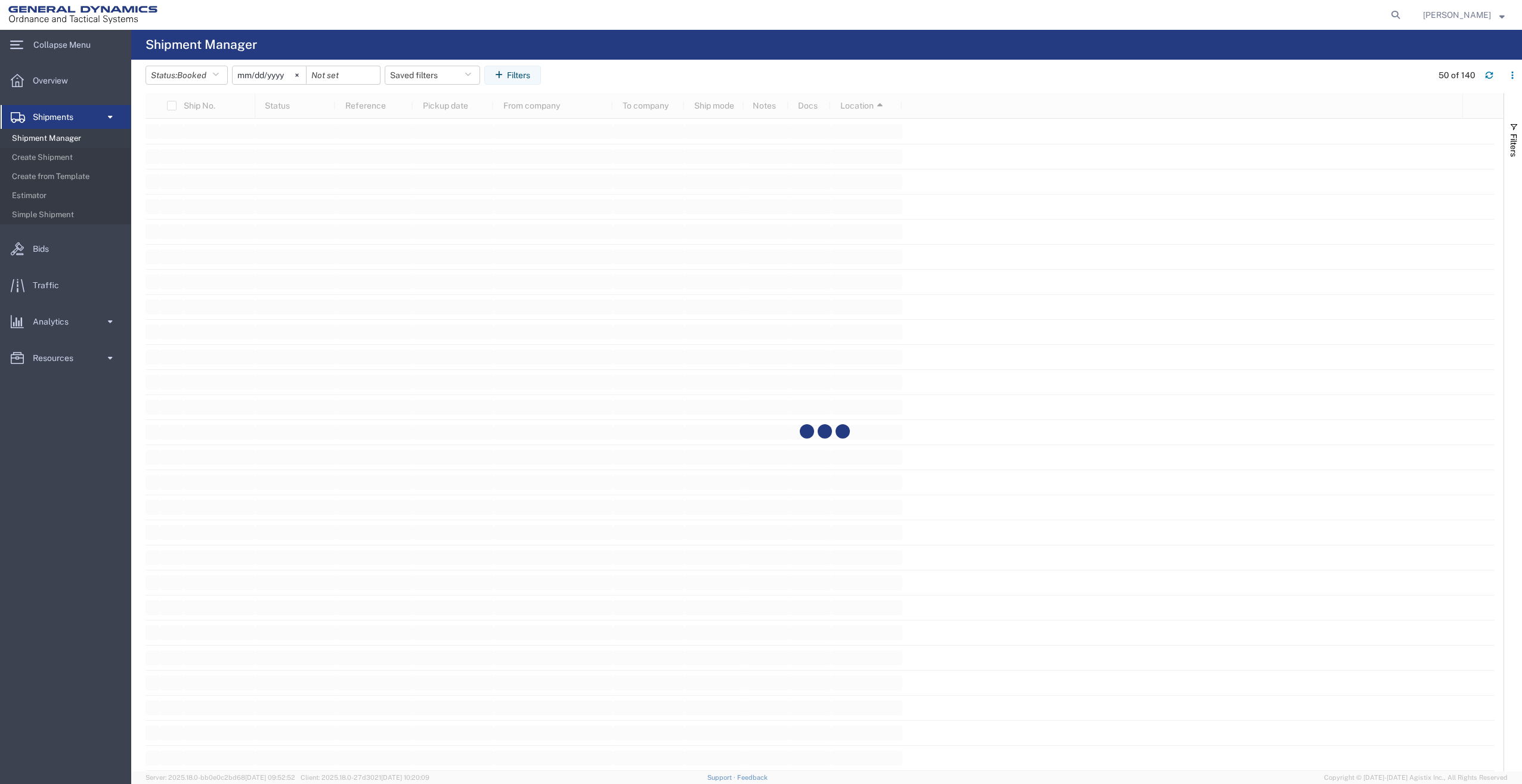
scroll to position [2087, 0]
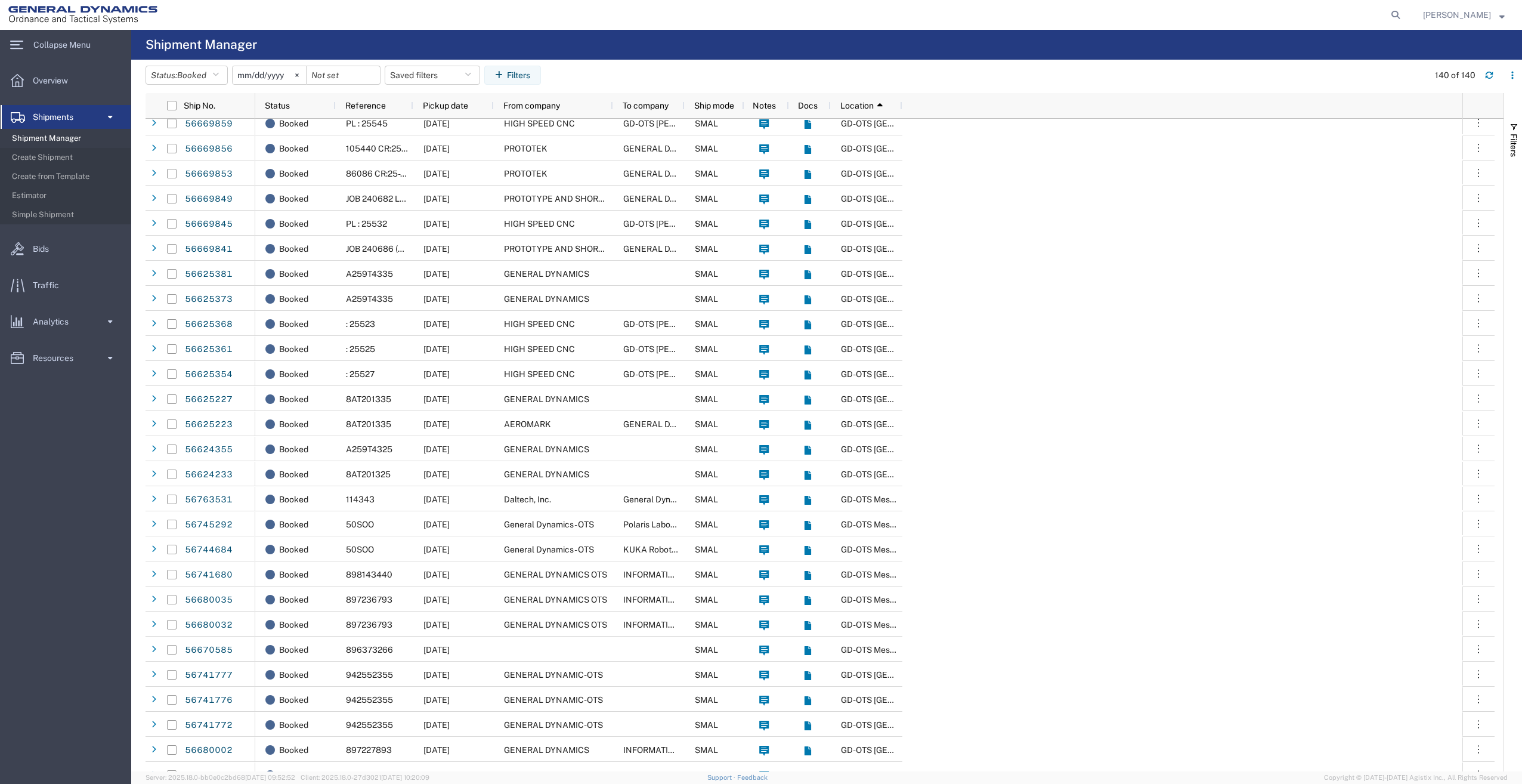
scroll to position [2326, 0]
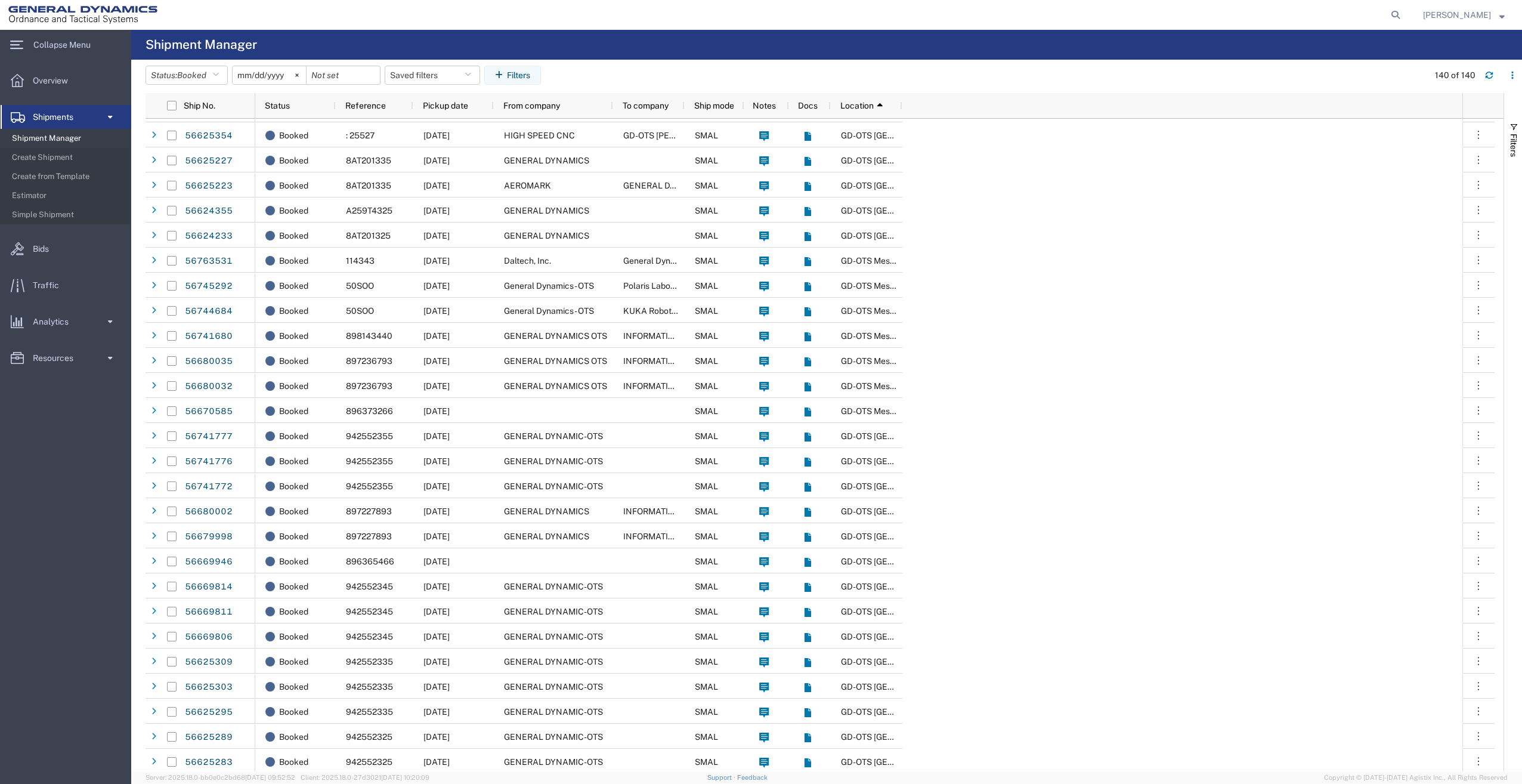
click at [612, 107] on div at bounding box center [612, 106] width 5 height 25
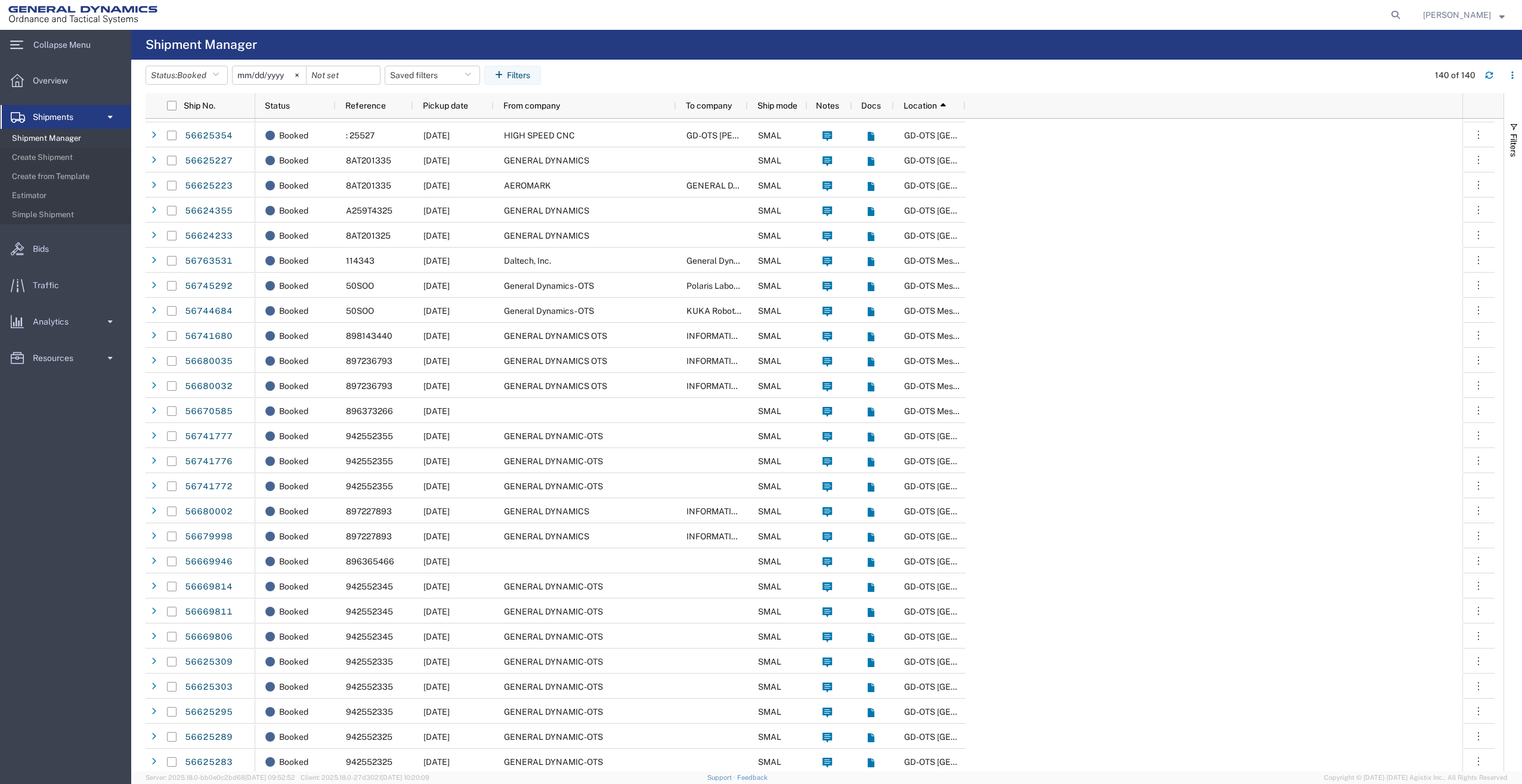
click at [964, 103] on div at bounding box center [964, 106] width 5 height 25
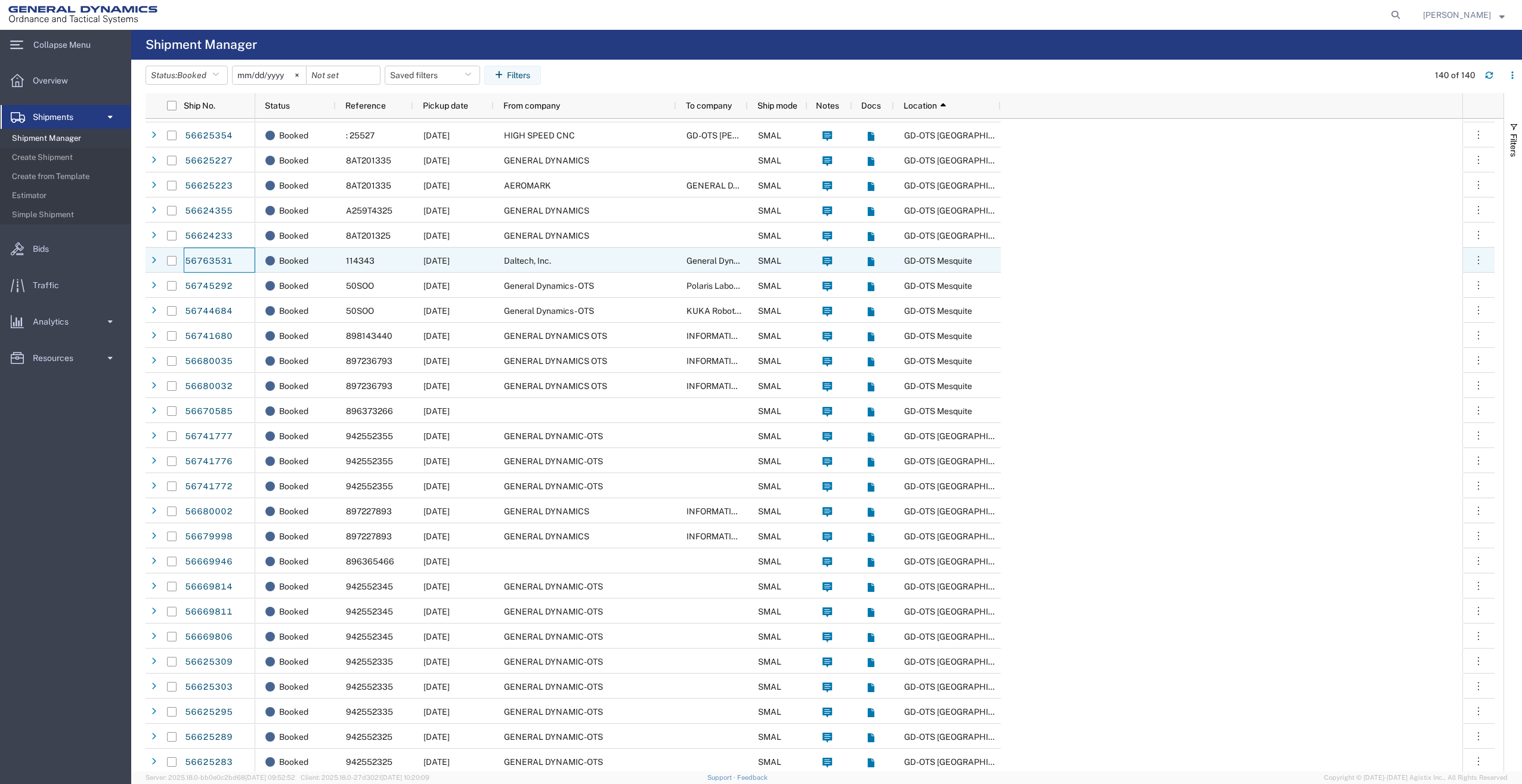
click at [204, 256] on link "56763531" at bounding box center [209, 261] width 49 height 19
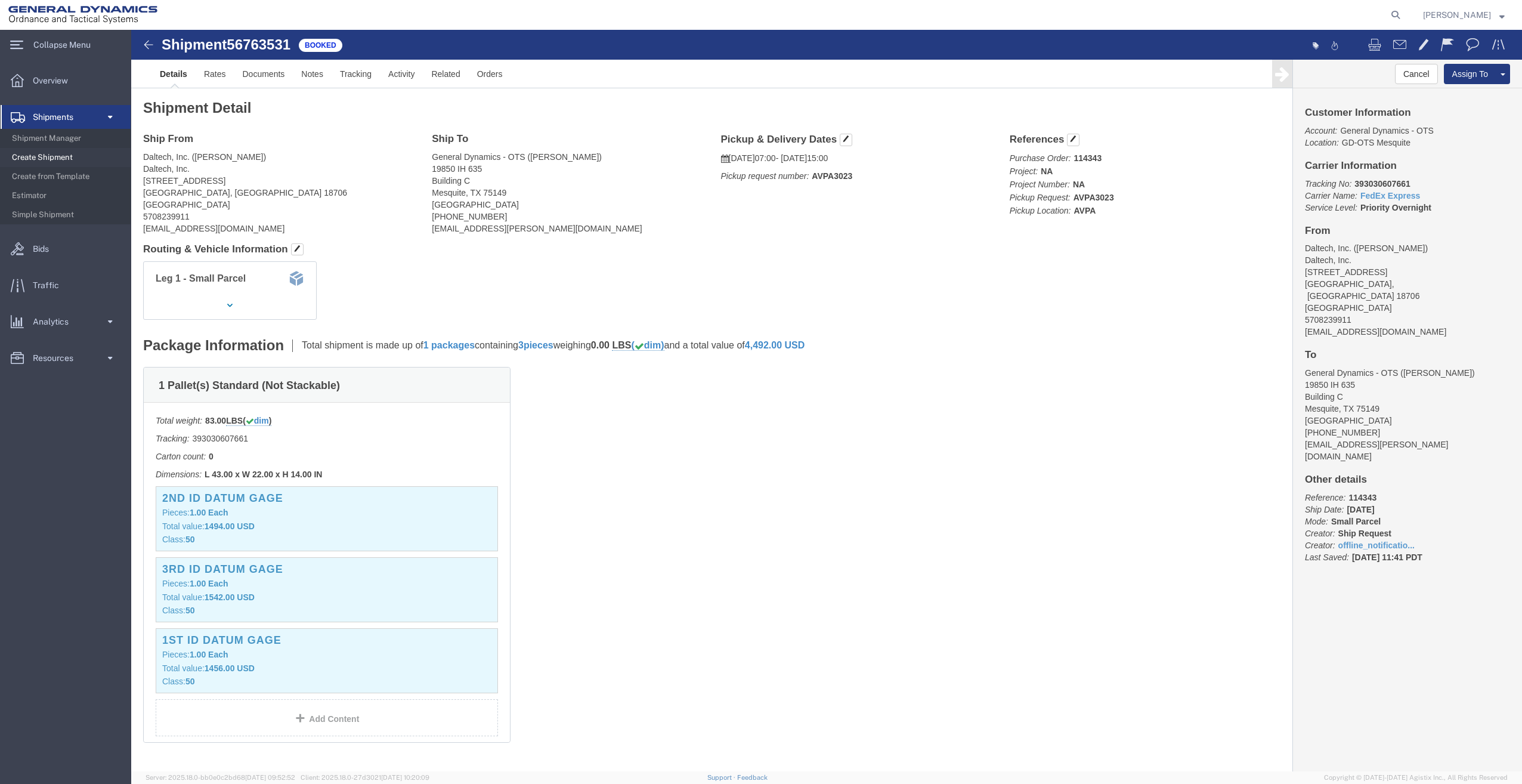
click img
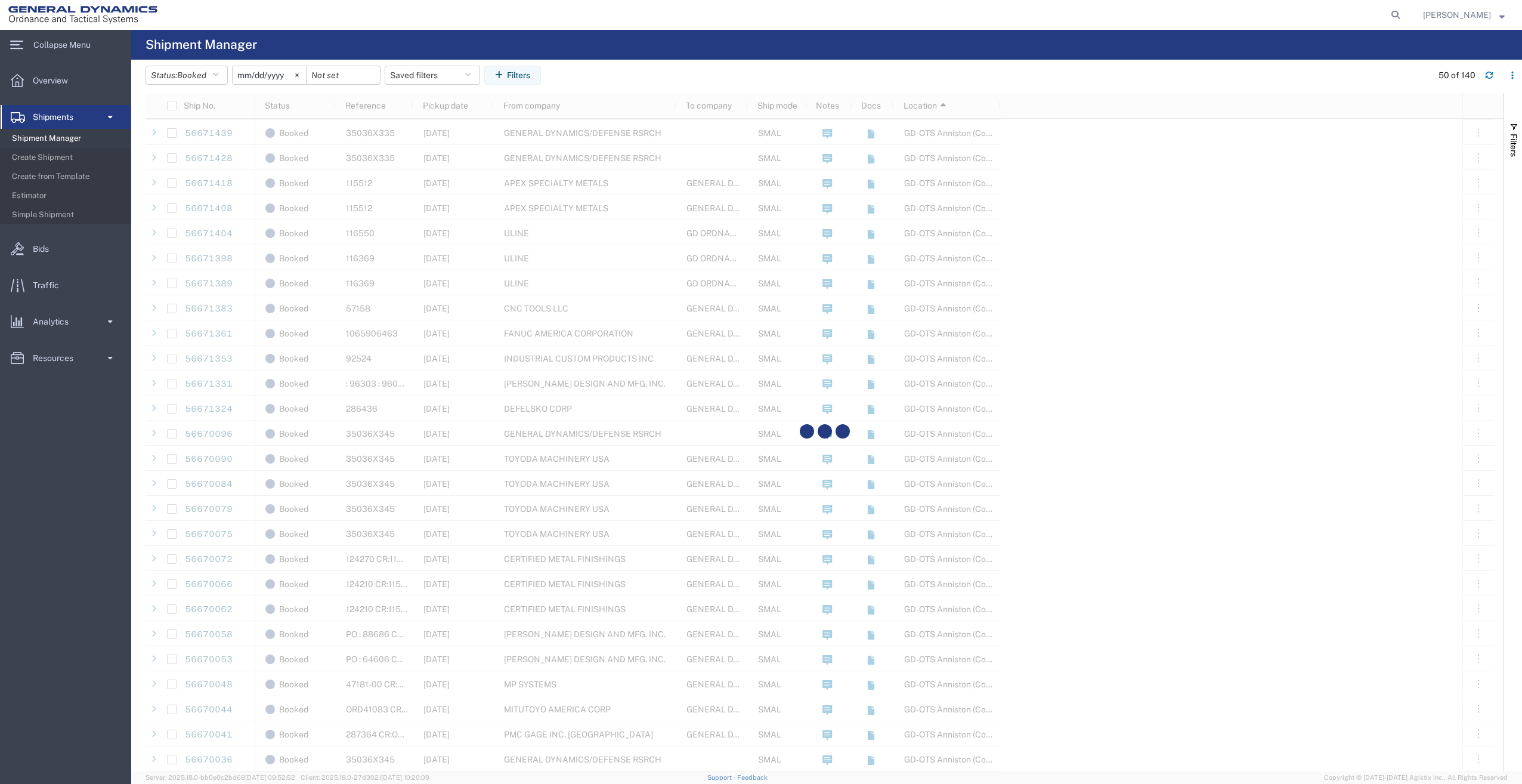
scroll to position [375, 0]
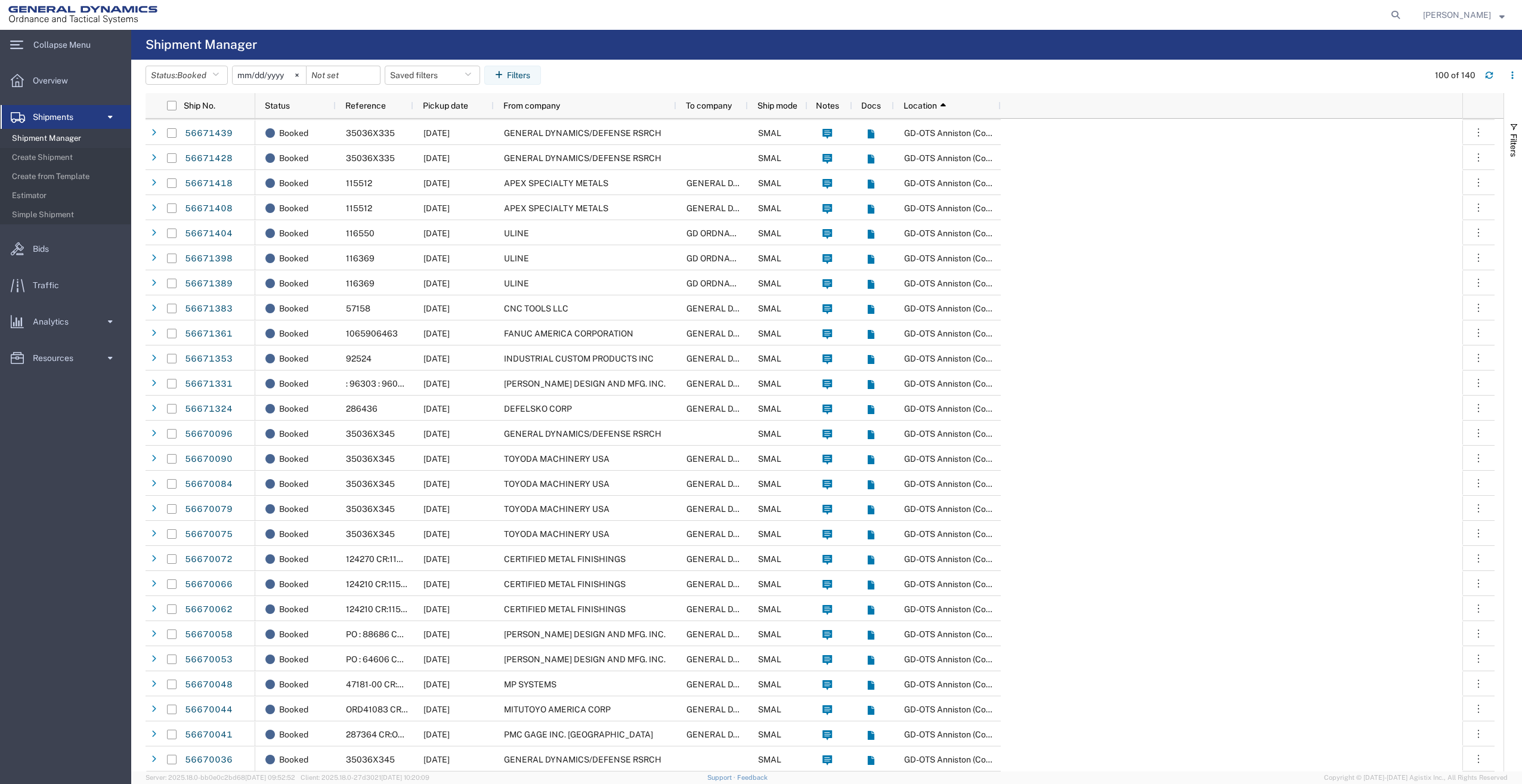
click at [59, 136] on span "Shipment Manager" at bounding box center [67, 139] width 110 height 24
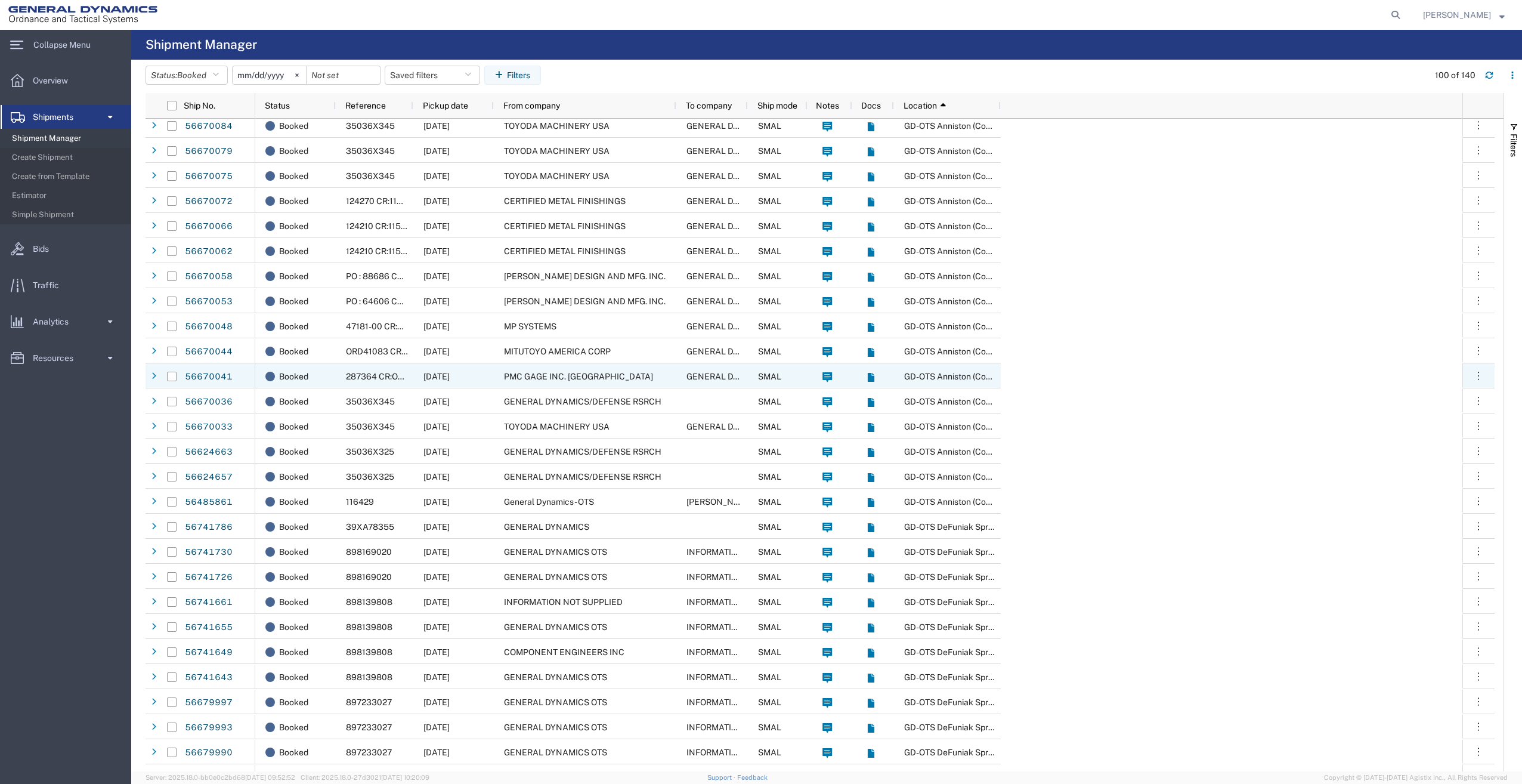
scroll to position [732, 0]
